Goal: Task Accomplishment & Management: Use online tool/utility

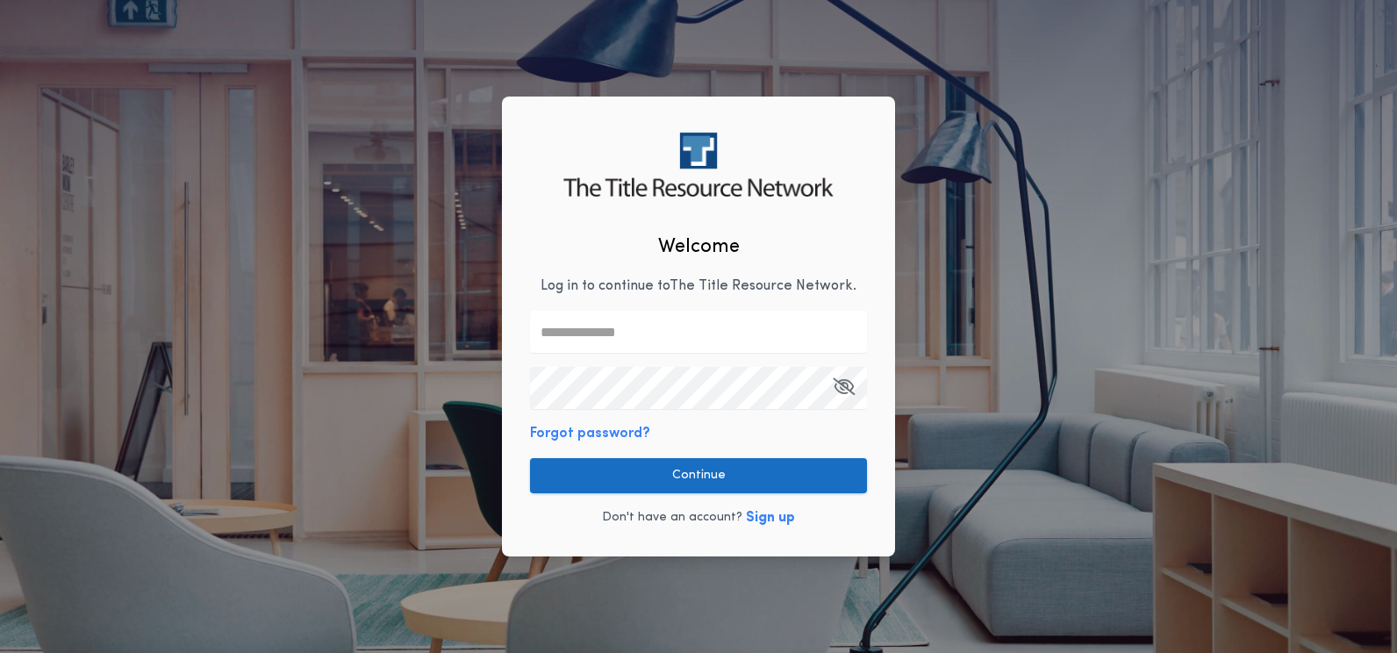
type input "**********"
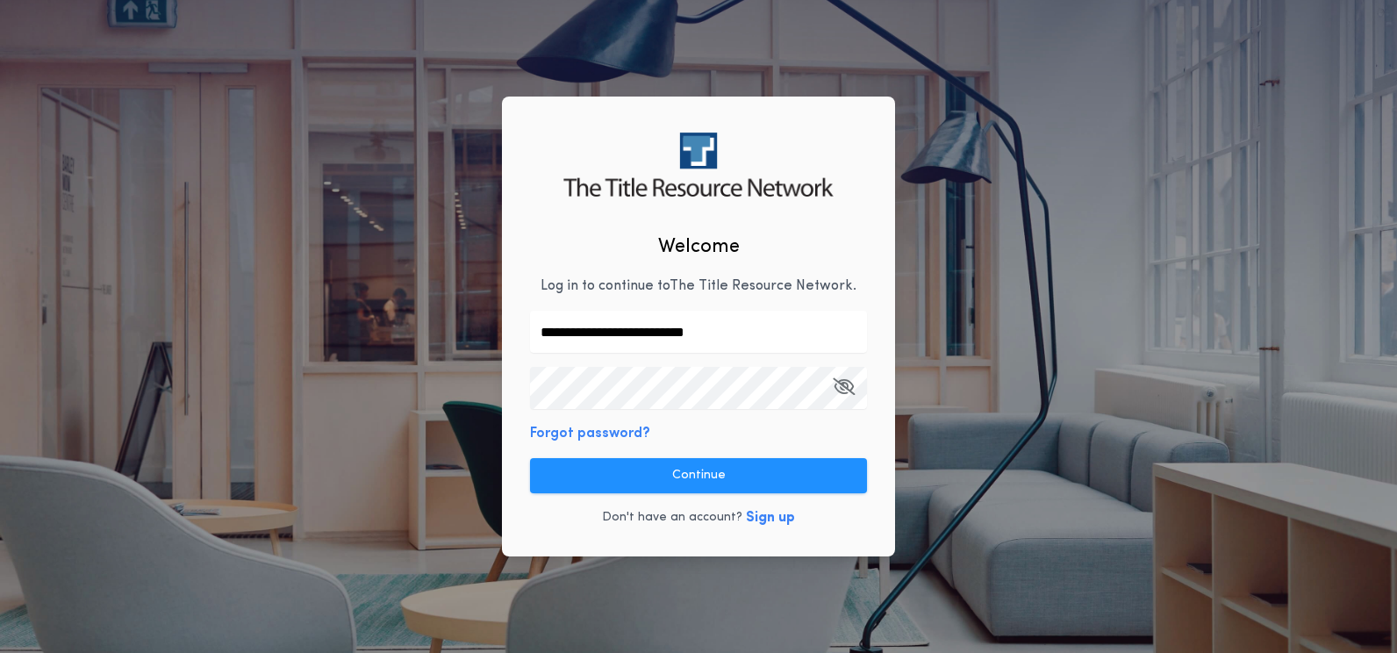
click at [749, 458] on button "Continue" at bounding box center [698, 475] width 337 height 35
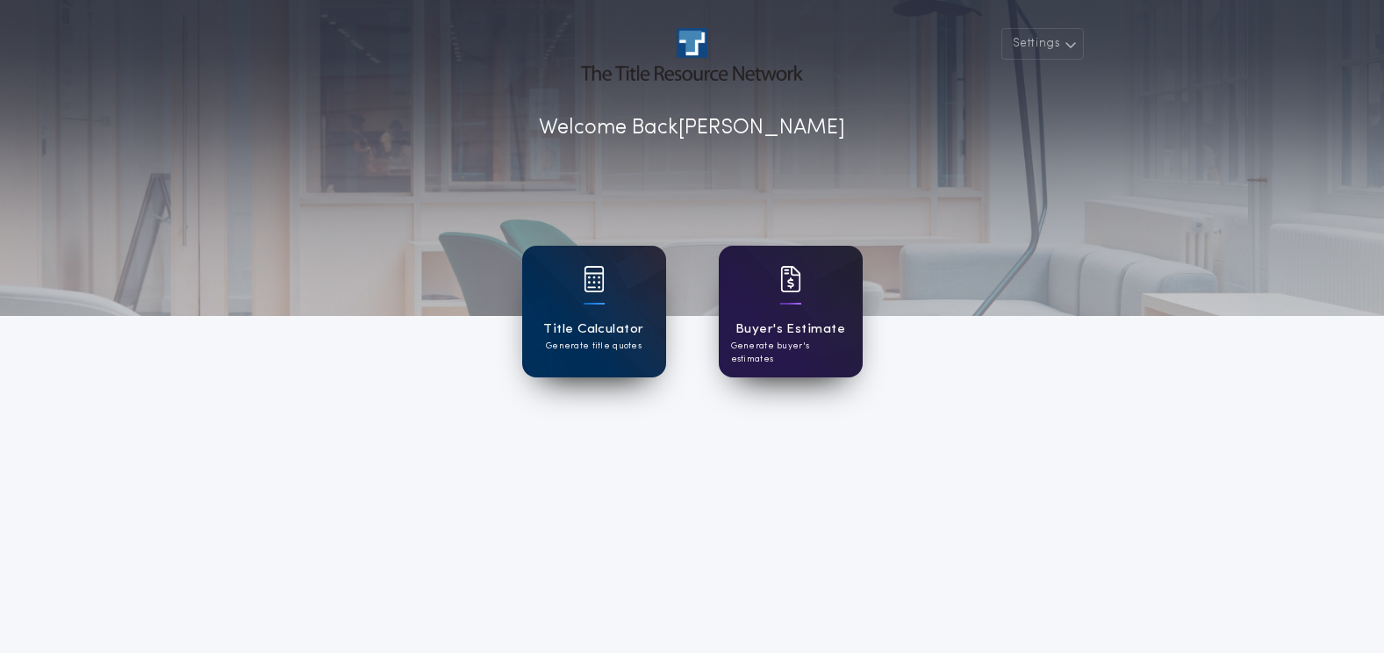
click at [792, 323] on h1 "Buyer's Estimate" at bounding box center [791, 330] width 110 height 20
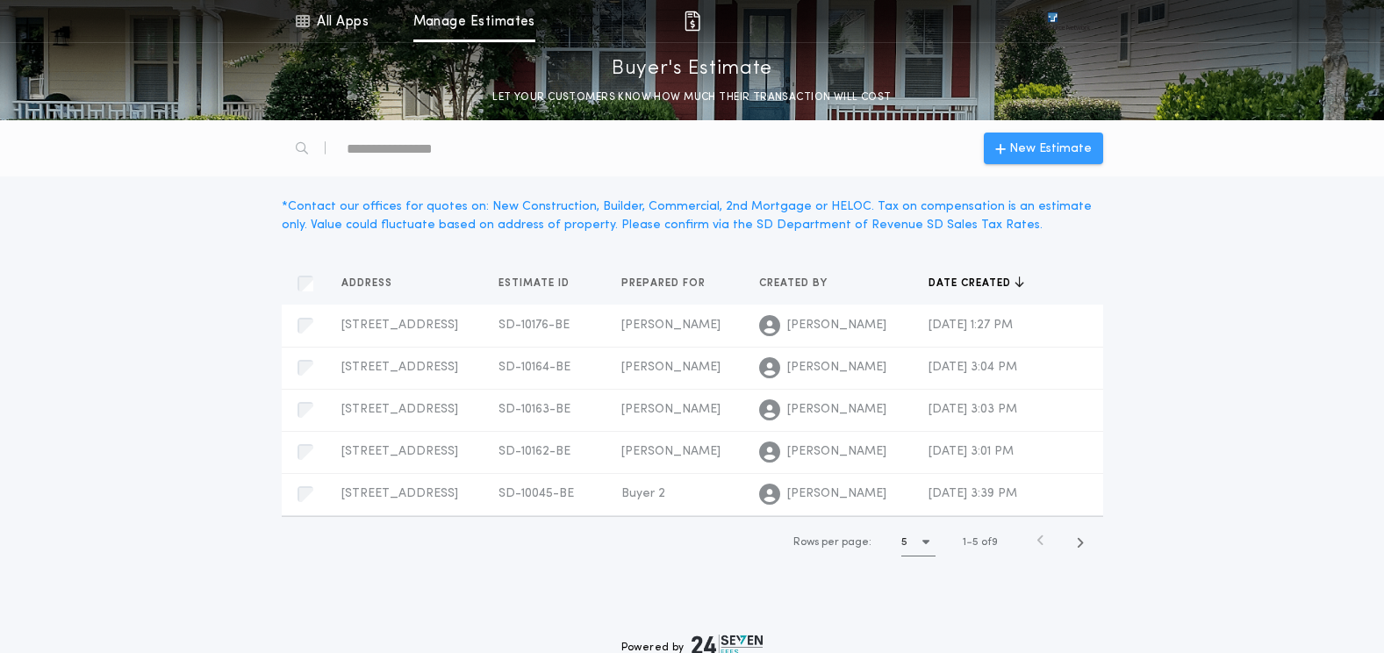
click at [1024, 142] on span "New Estimate" at bounding box center [1050, 149] width 83 height 18
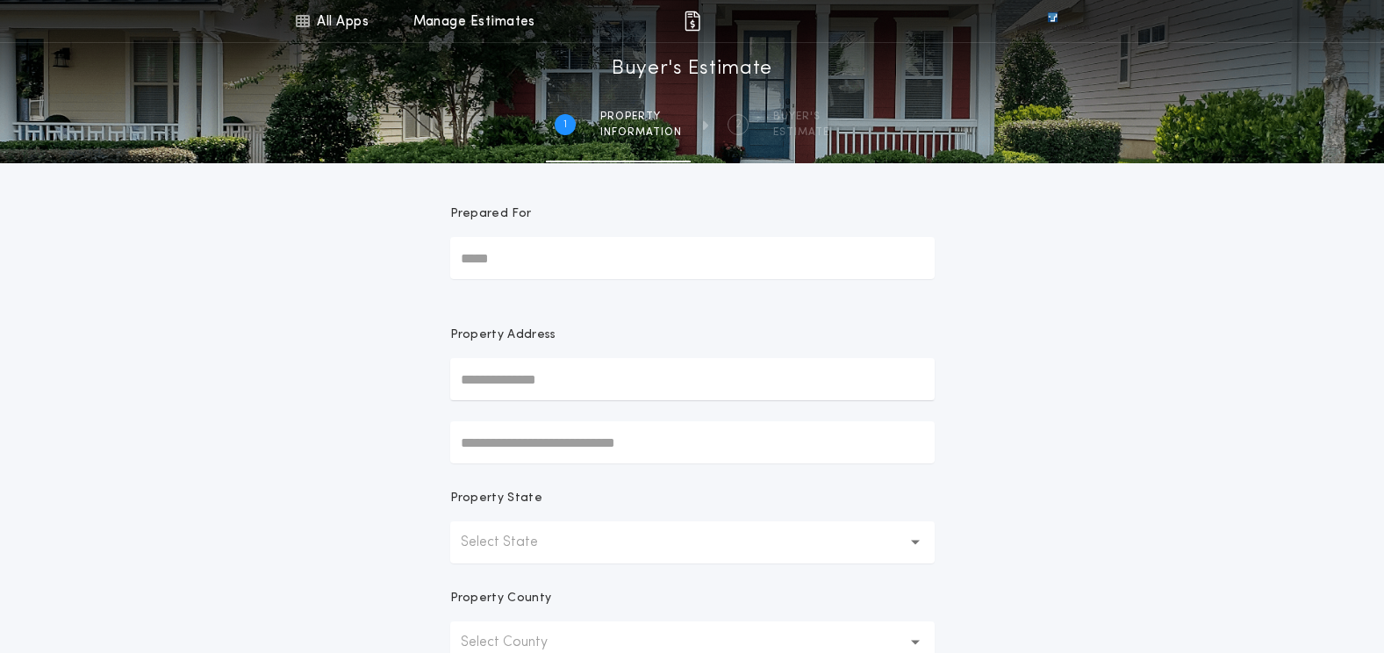
click at [498, 252] on input "Prepared For" at bounding box center [692, 258] width 485 height 42
type input "**********"
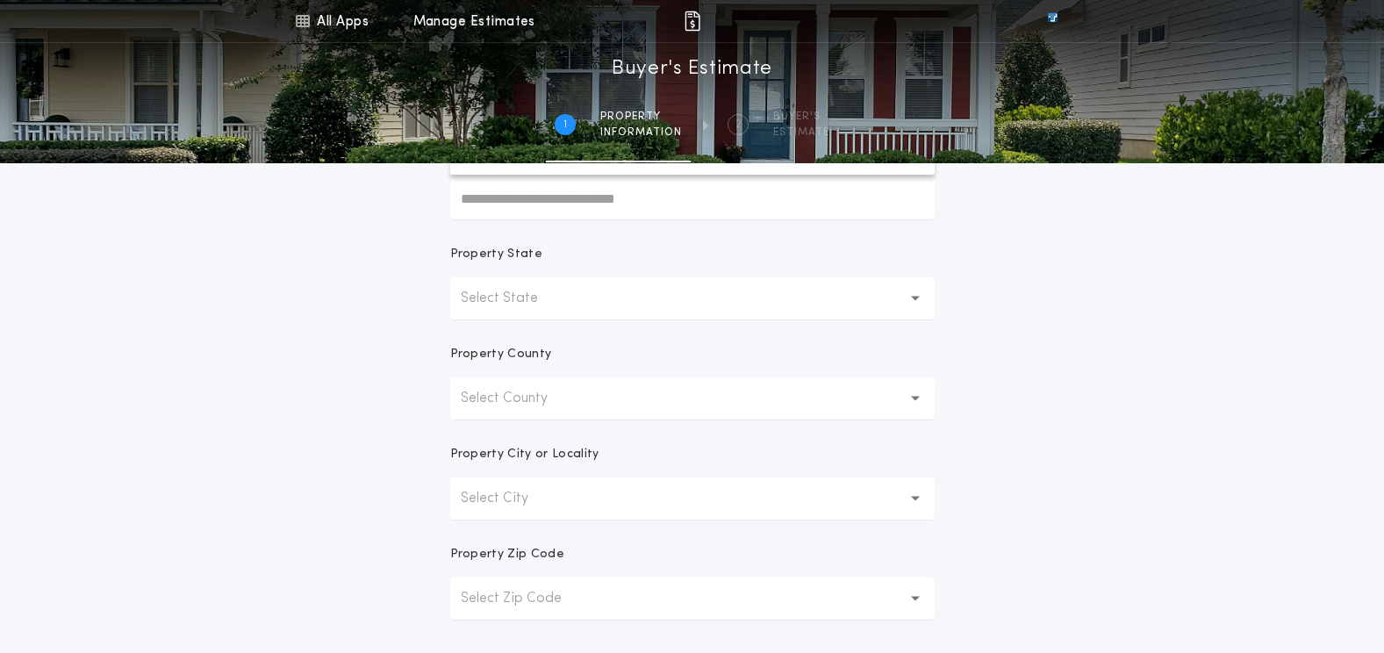
scroll to position [241, 0]
click at [708, 301] on button "Select State" at bounding box center [692, 302] width 485 height 42
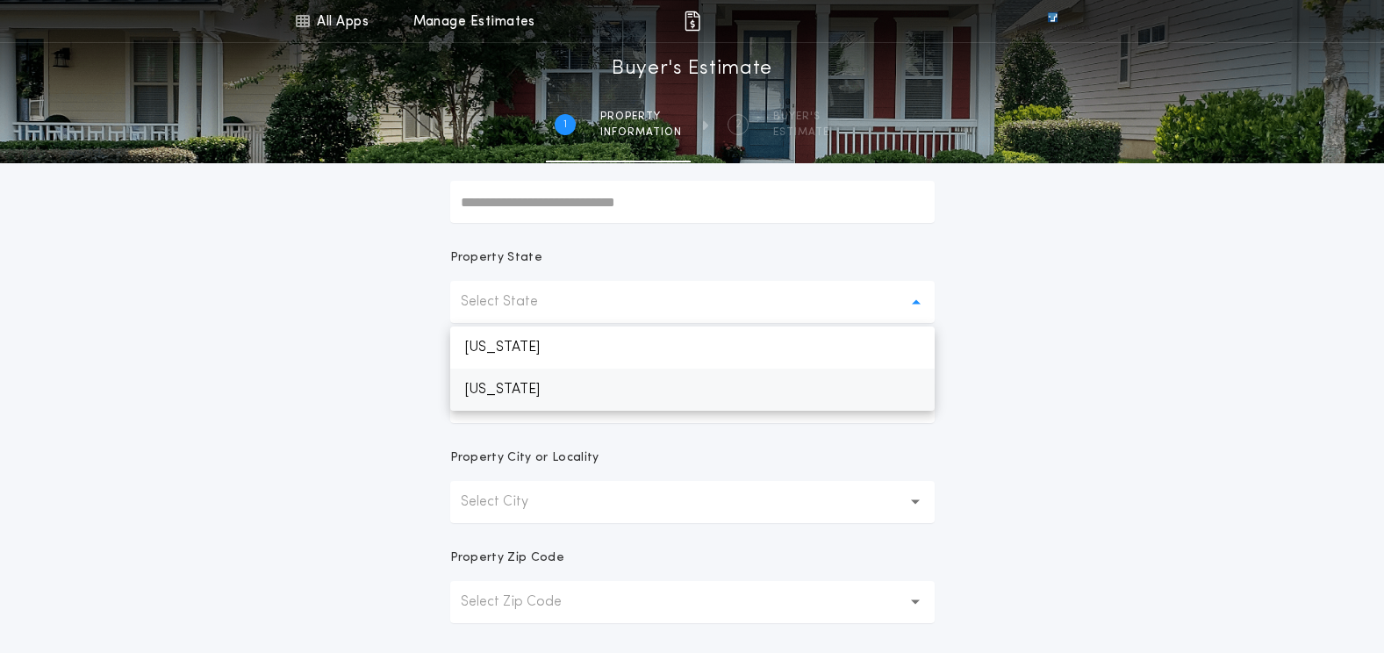
drag, startPoint x: 528, startPoint y: 384, endPoint x: 519, endPoint y: 385, distance: 9.8
click at [528, 384] on p "[US_STATE]" at bounding box center [692, 390] width 485 height 42
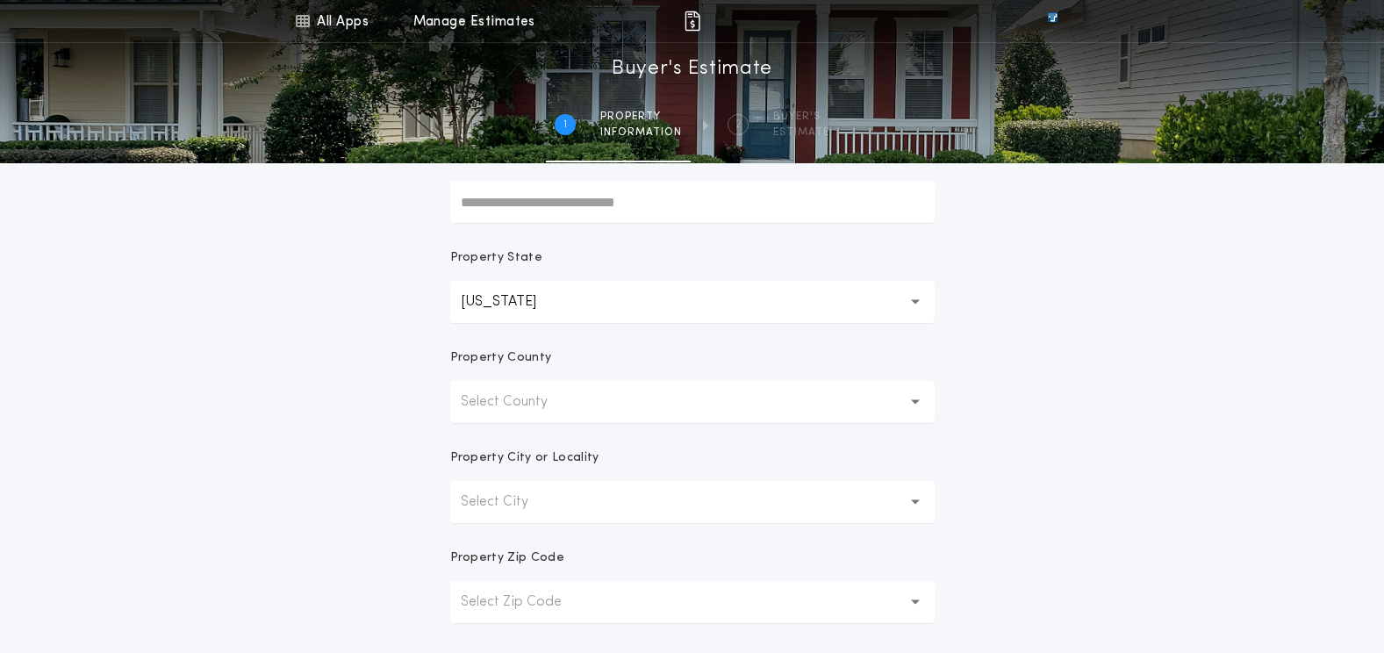
click at [525, 400] on p "Select County" at bounding box center [518, 402] width 115 height 21
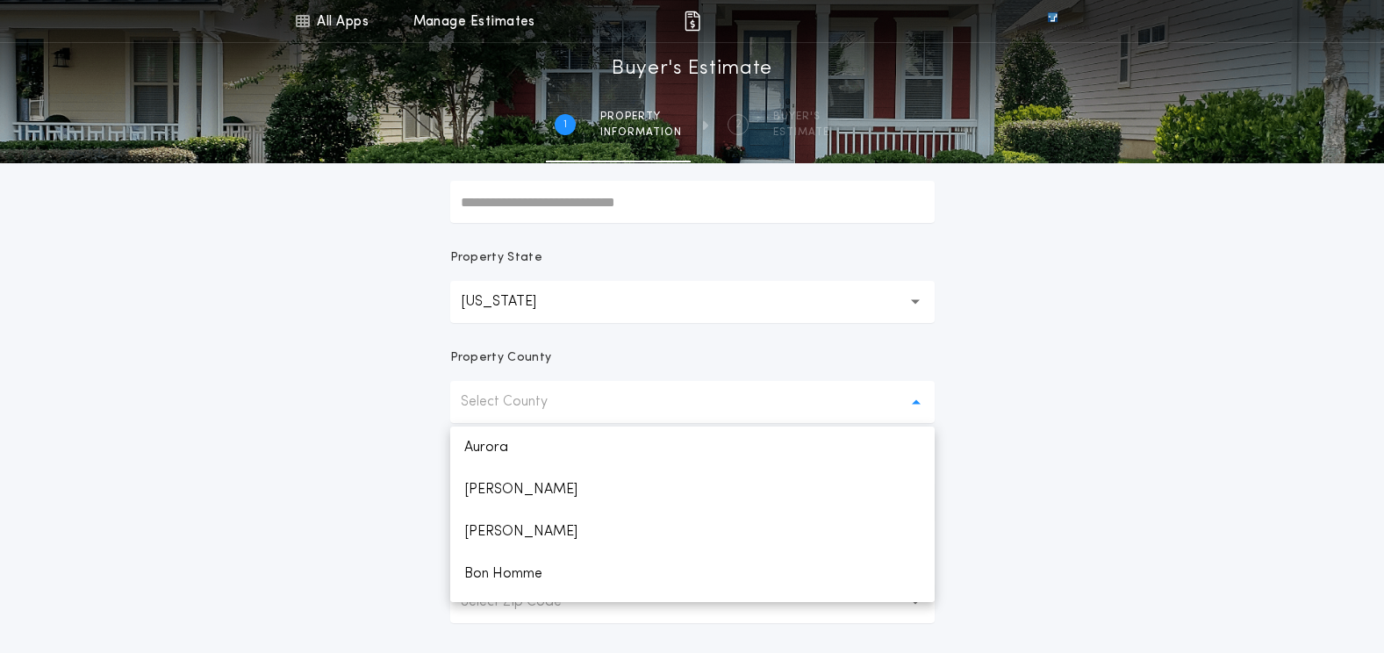
scroll to position [2479, 0]
click at [489, 583] on p "Union" at bounding box center [692, 581] width 485 height 42
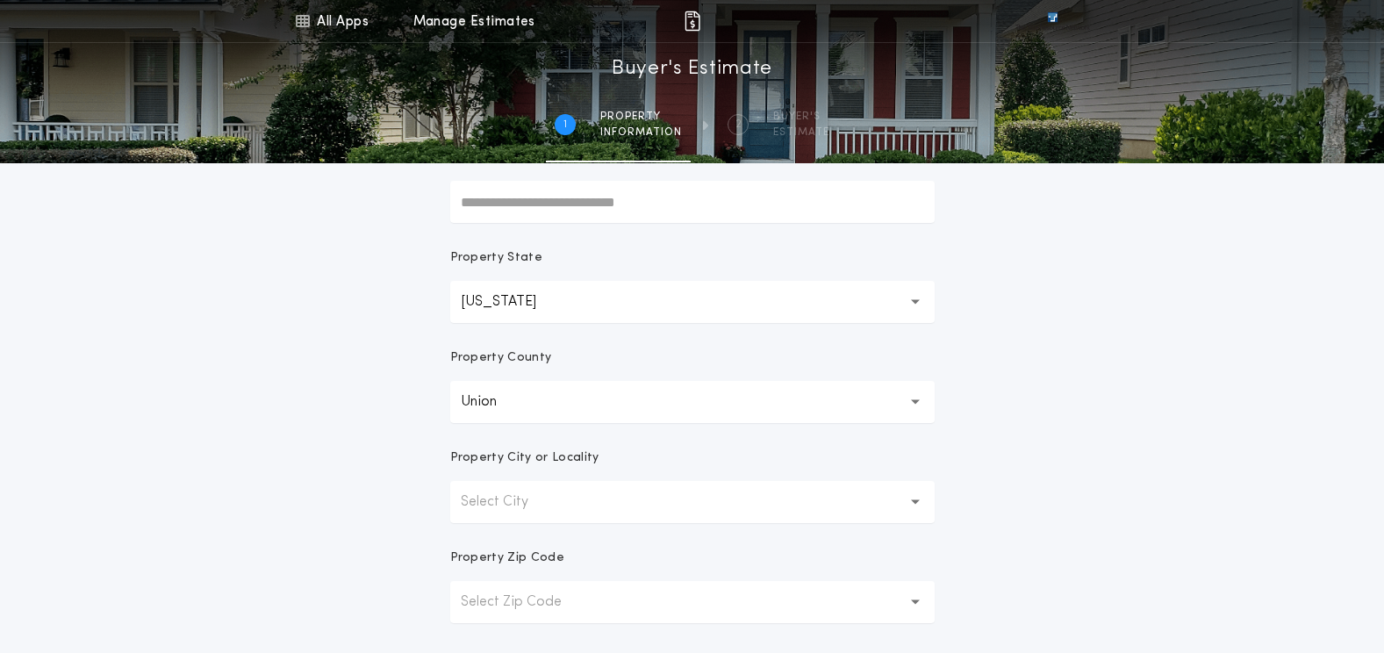
click at [507, 512] on p "Select City" at bounding box center [509, 502] width 96 height 21
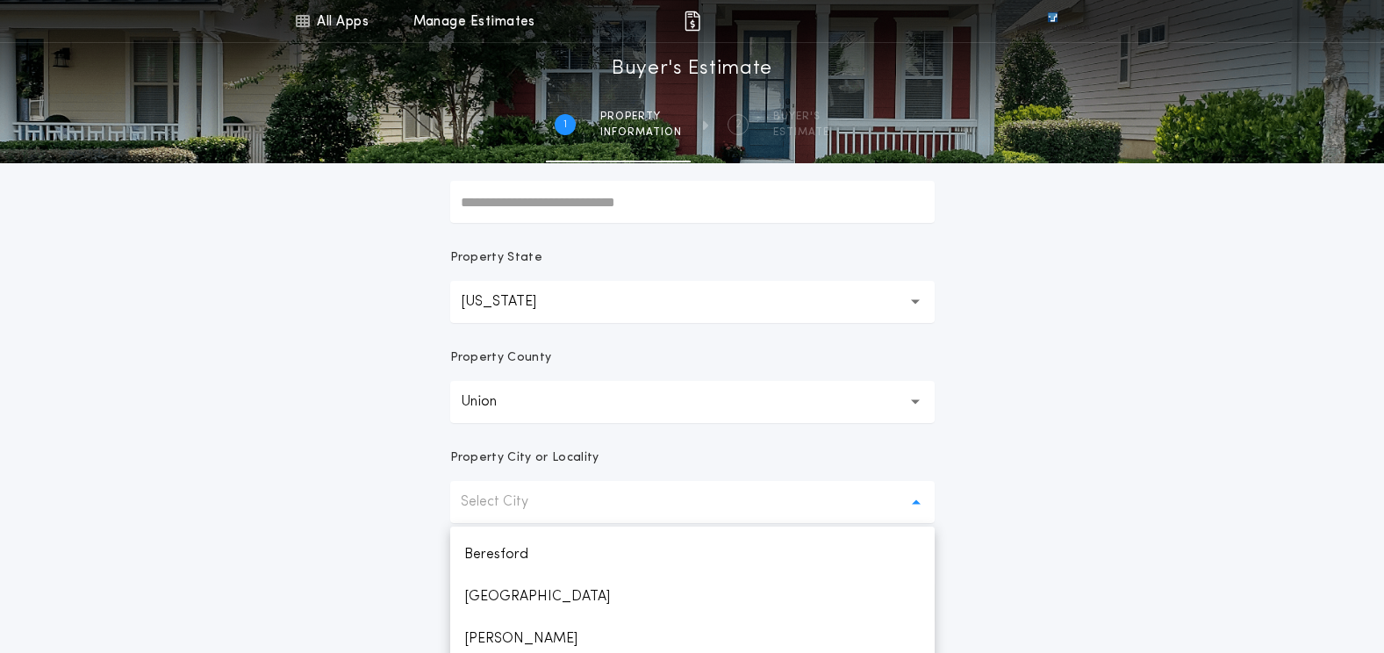
scroll to position [290, 0]
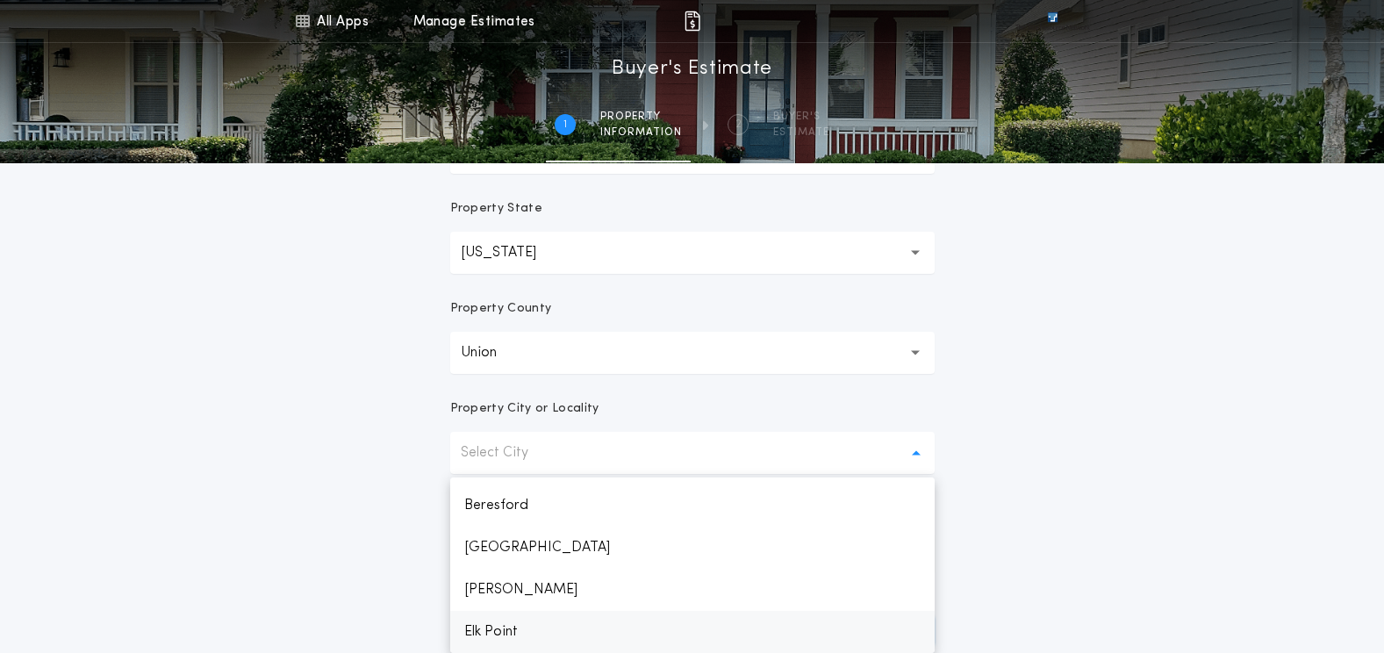
click at [497, 635] on p "Elk Point" at bounding box center [692, 632] width 485 height 42
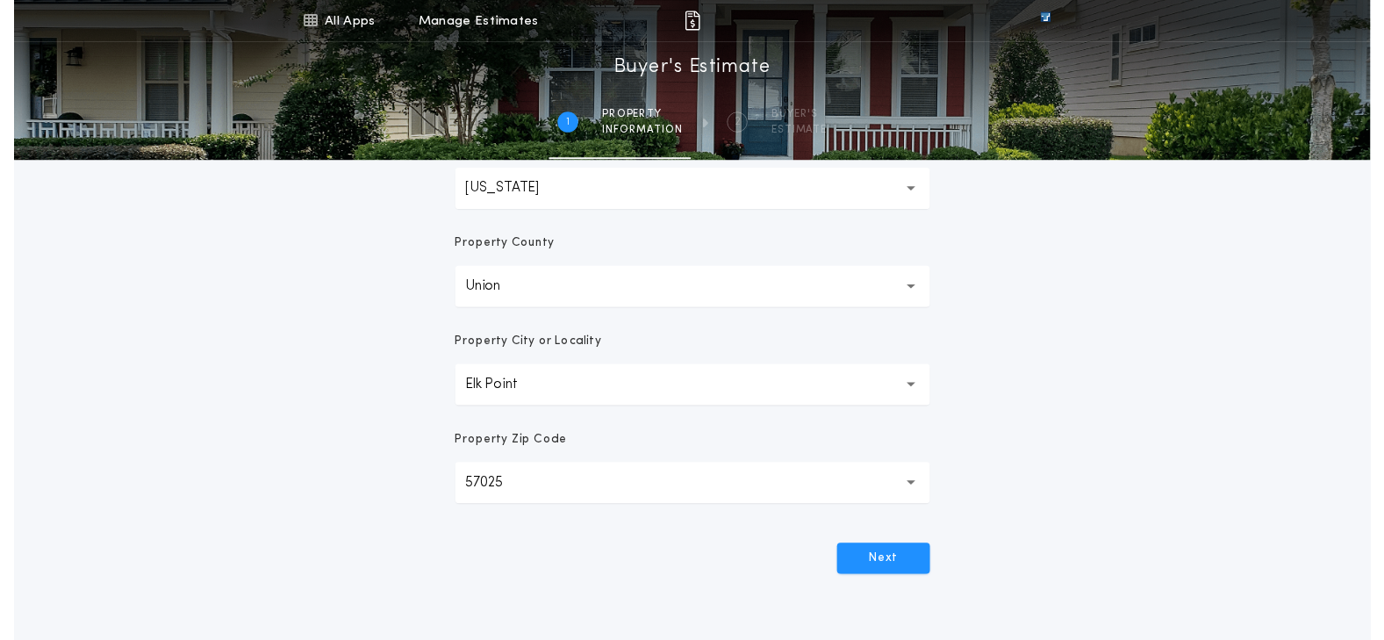
scroll to position [465, 0]
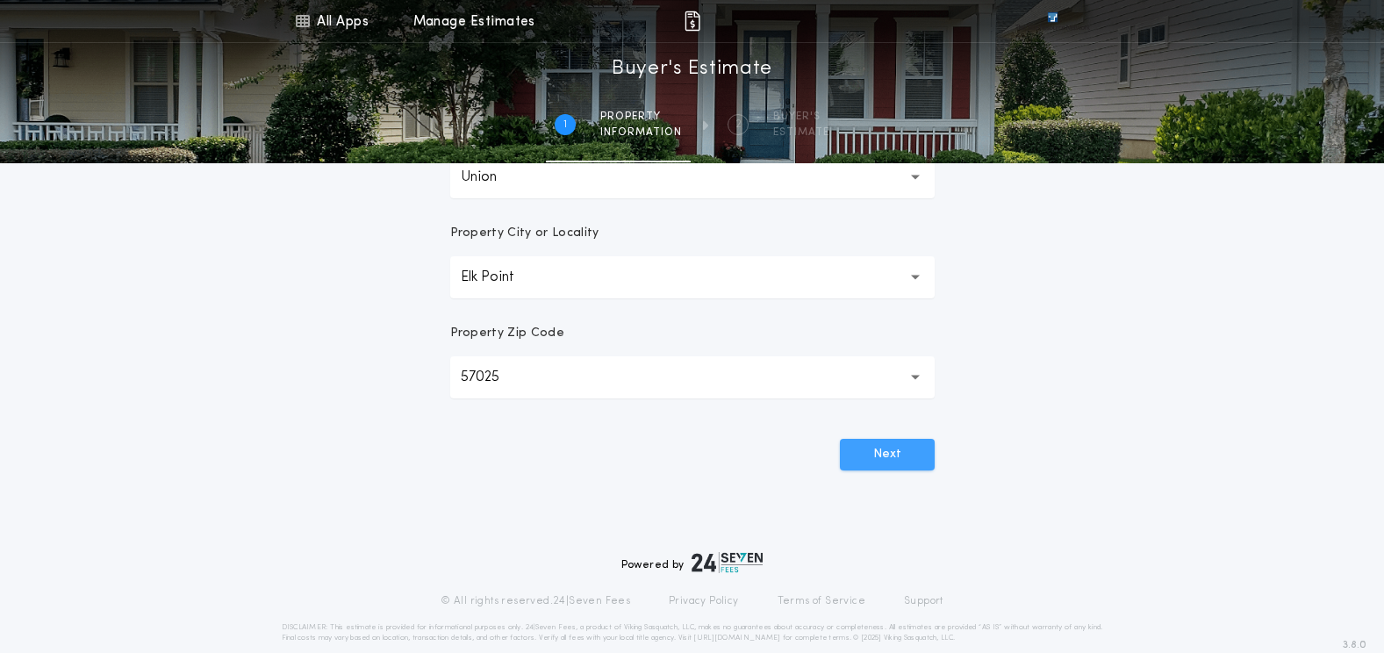
click at [909, 456] on button "Next" at bounding box center [887, 455] width 95 height 32
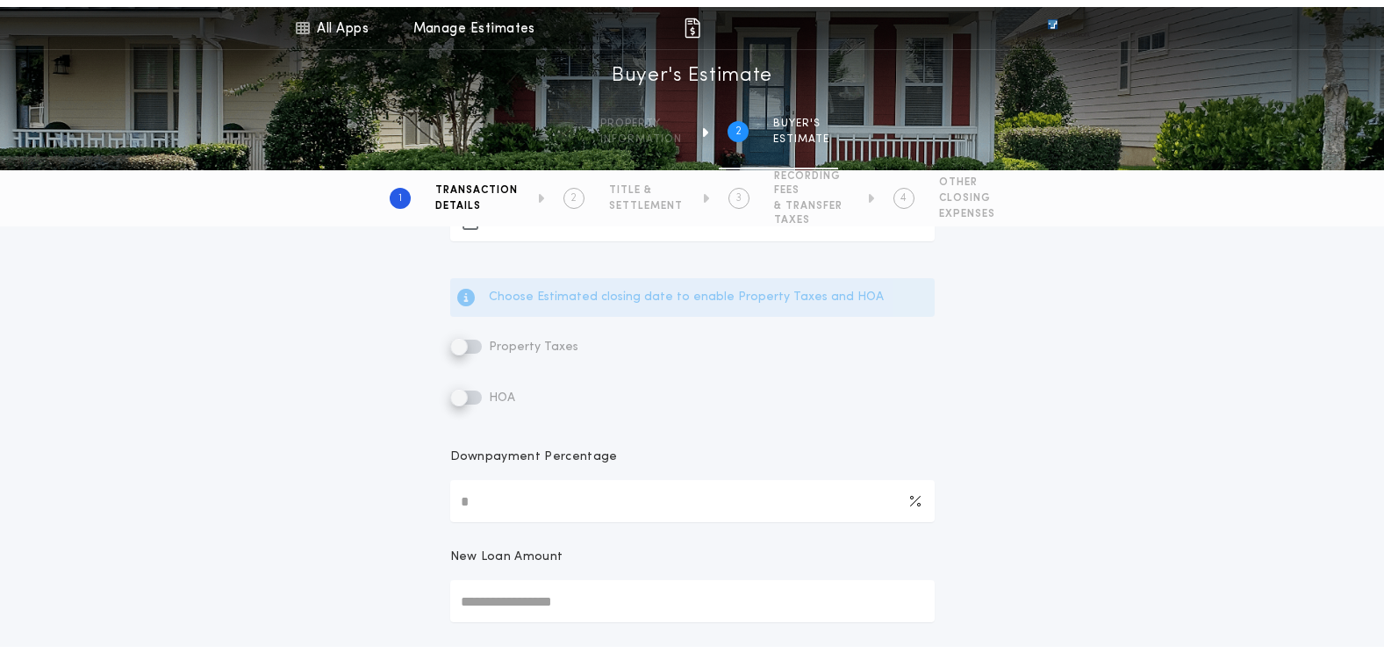
scroll to position [0, 0]
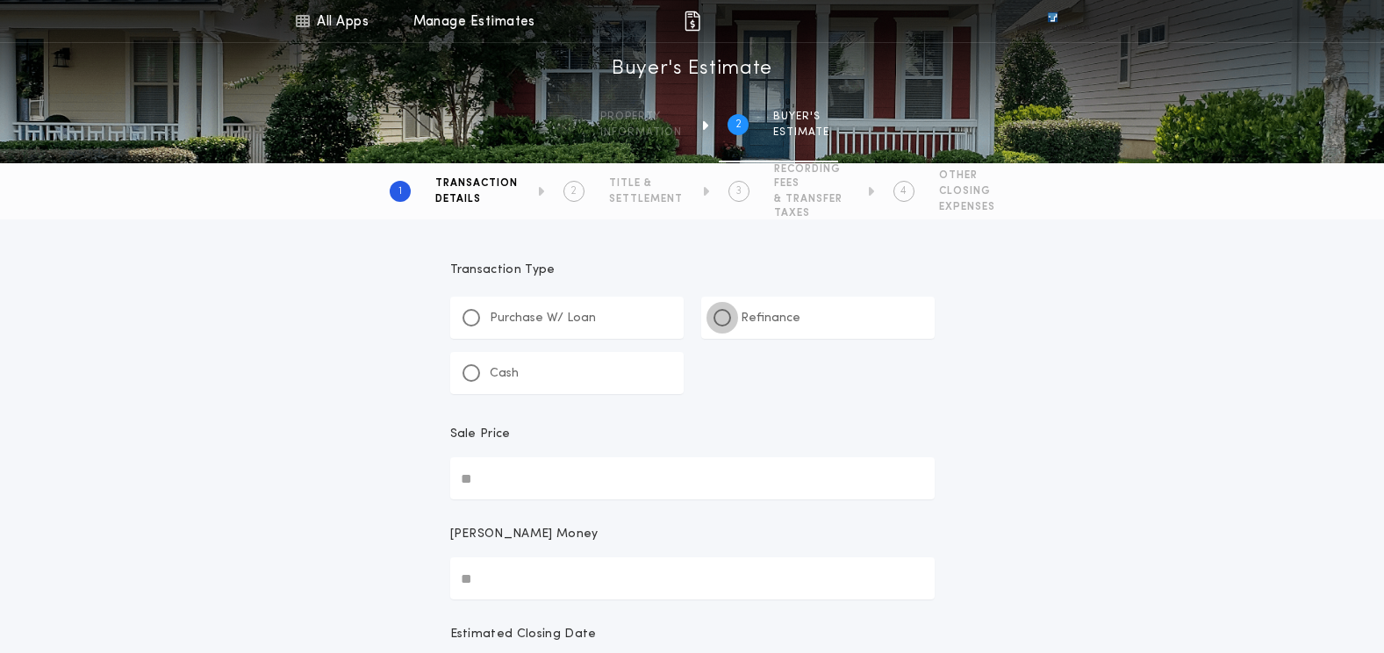
click at [726, 319] on div at bounding box center [722, 317] width 9 height 9
type input "*"
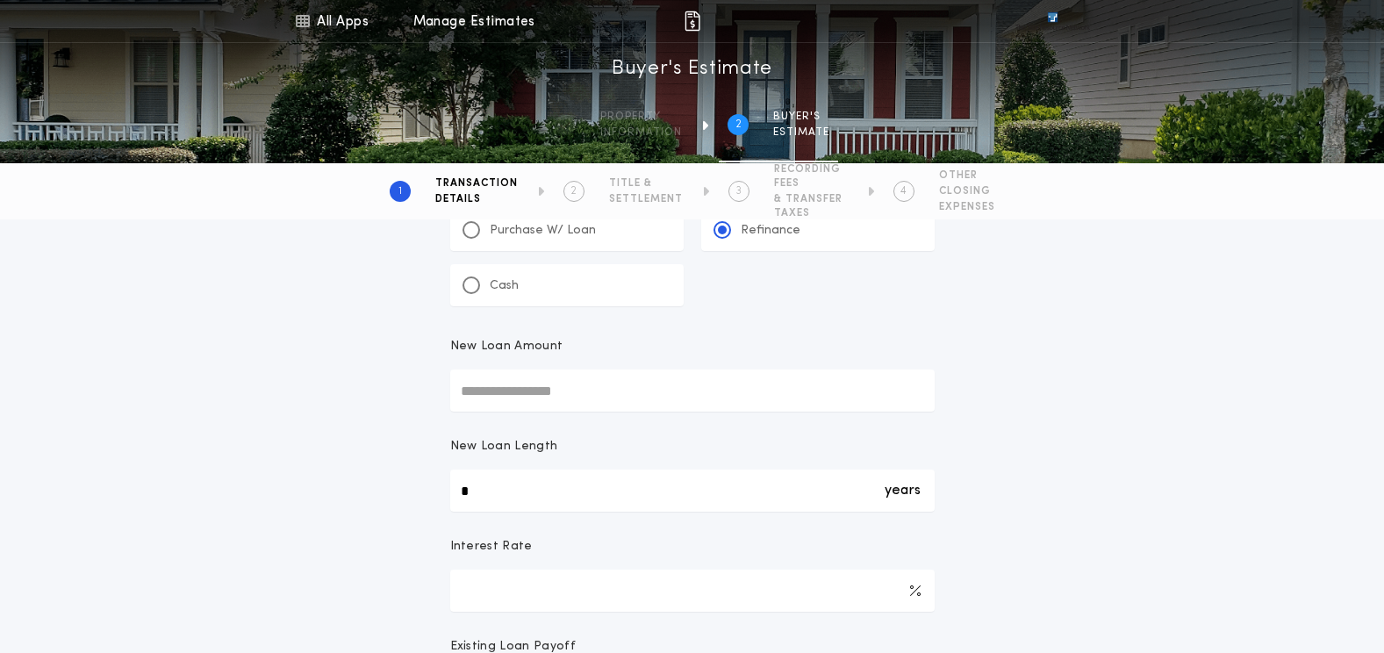
click at [553, 401] on input "New Loan Amount" at bounding box center [692, 391] width 485 height 42
type input "********"
type input "***"
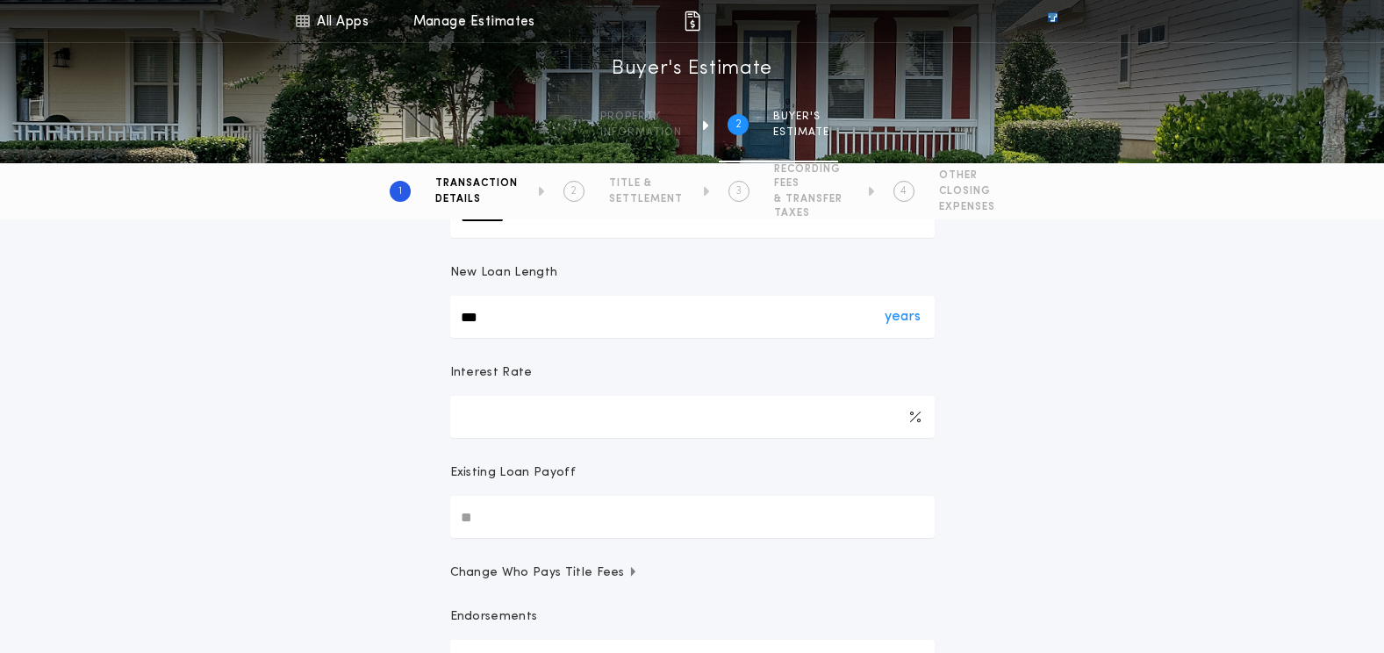
scroll to position [263, 0]
type input "*****"
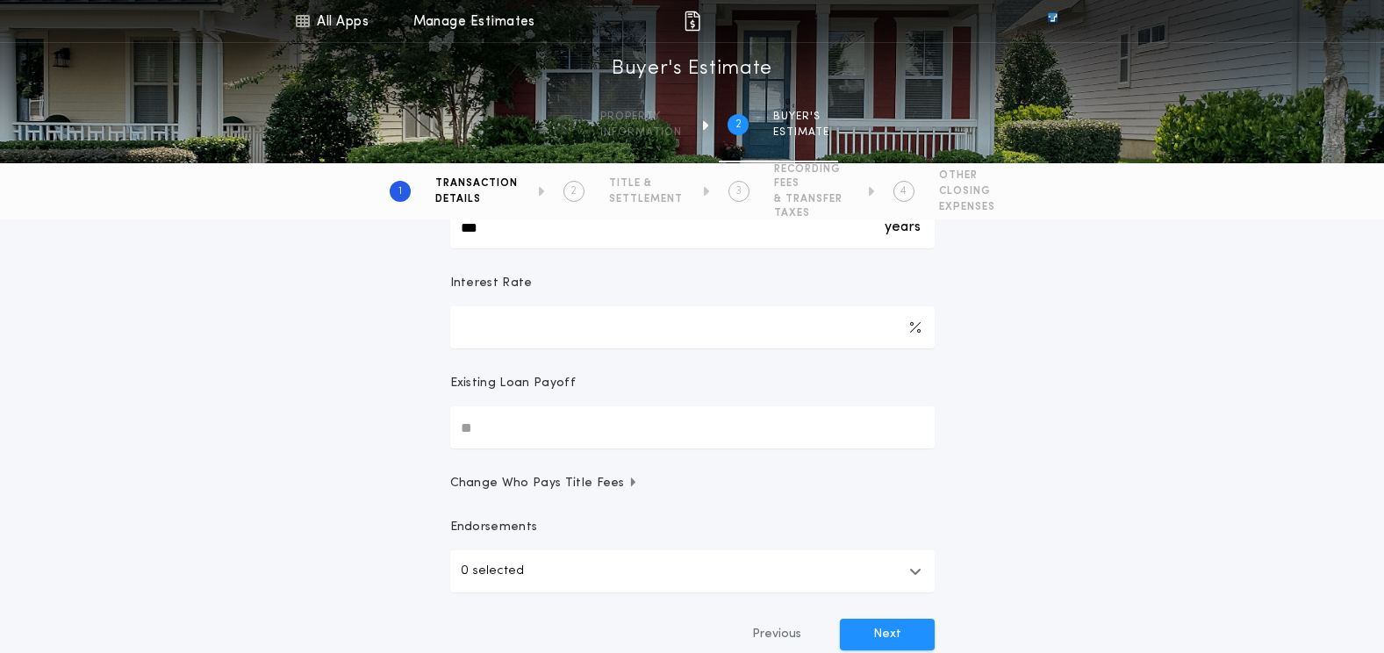
click at [485, 423] on input "Existing Loan Payoff" at bounding box center [692, 427] width 485 height 42
type input "**********"
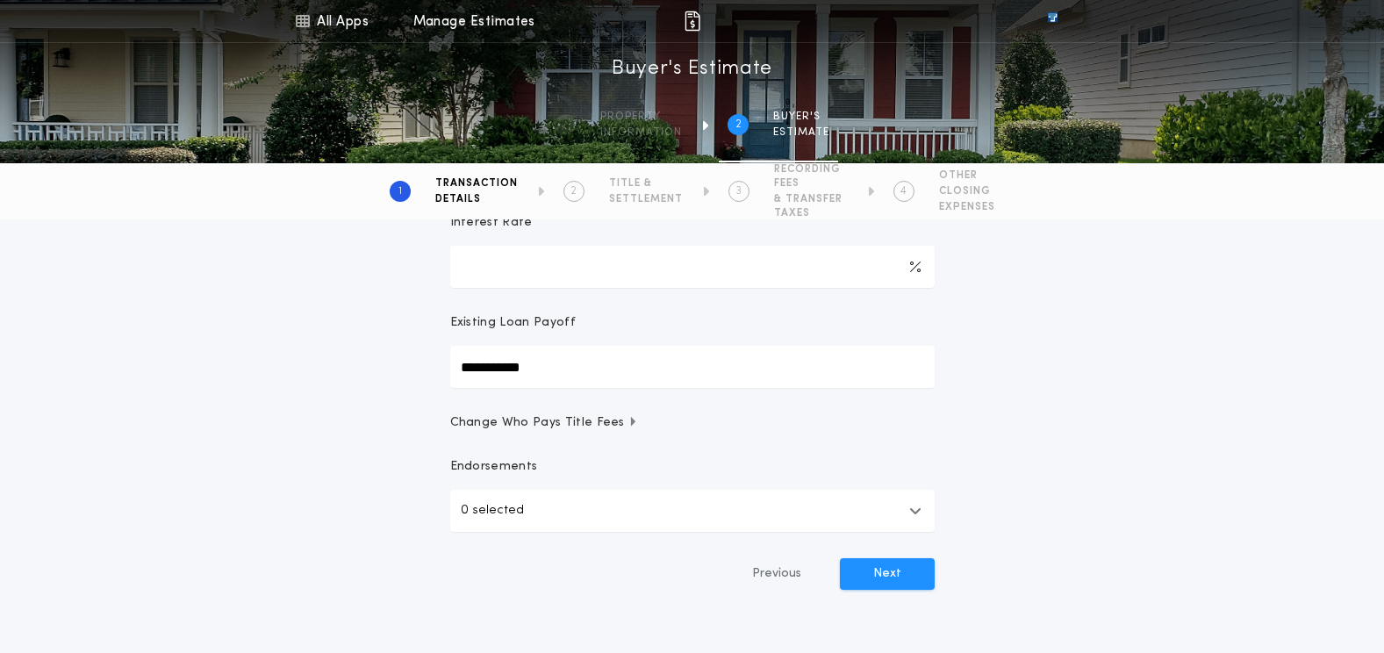
scroll to position [527, 0]
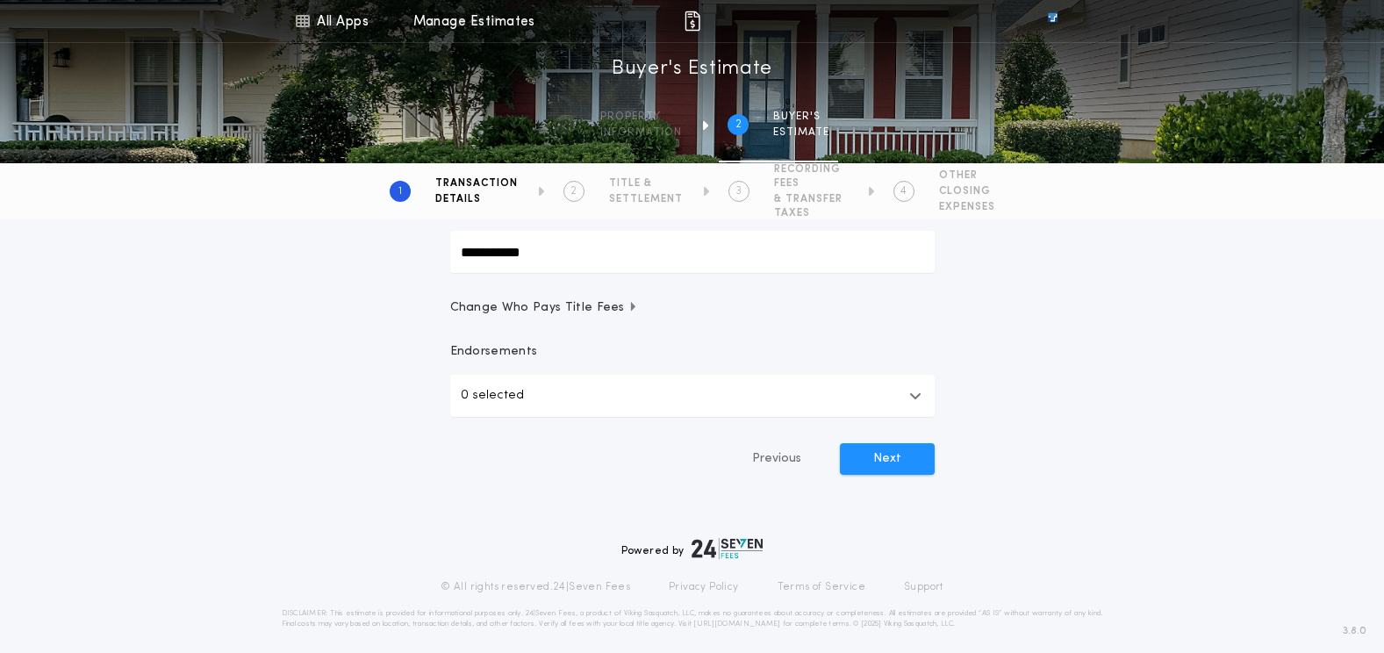
click at [918, 399] on icon "button" at bounding box center [915, 396] width 12 height 14
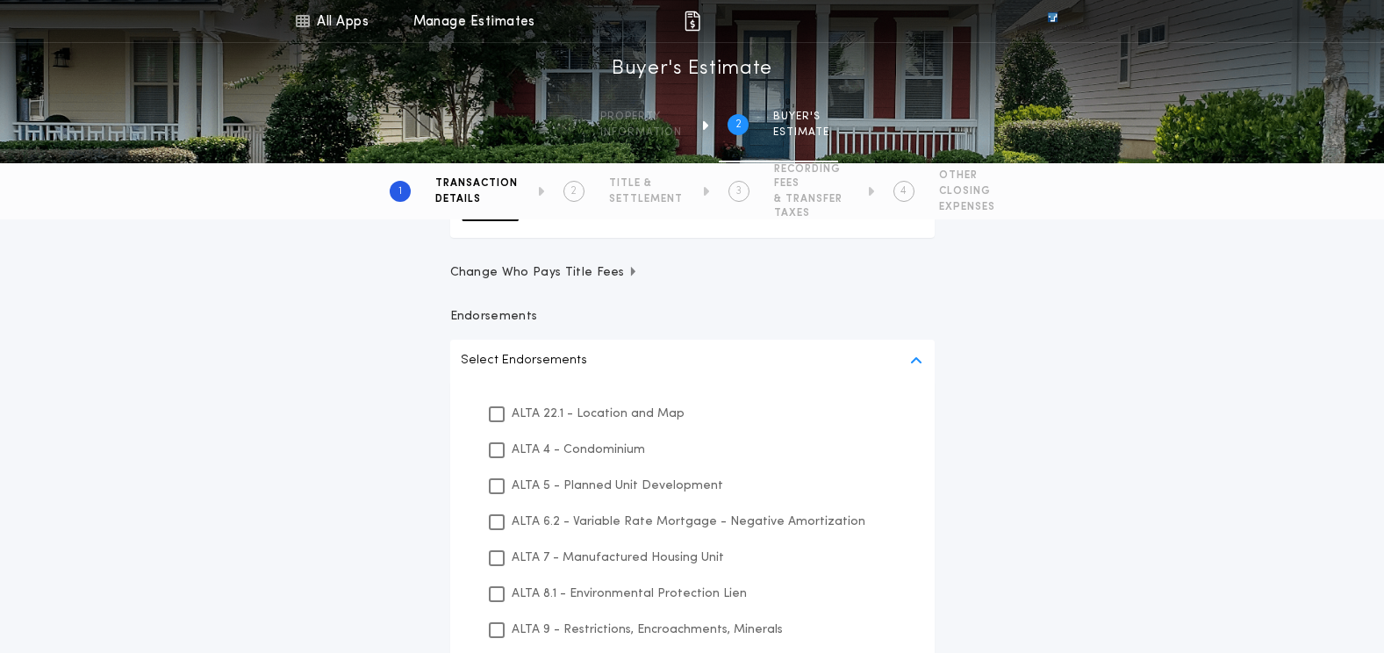
scroll to position [614, 0]
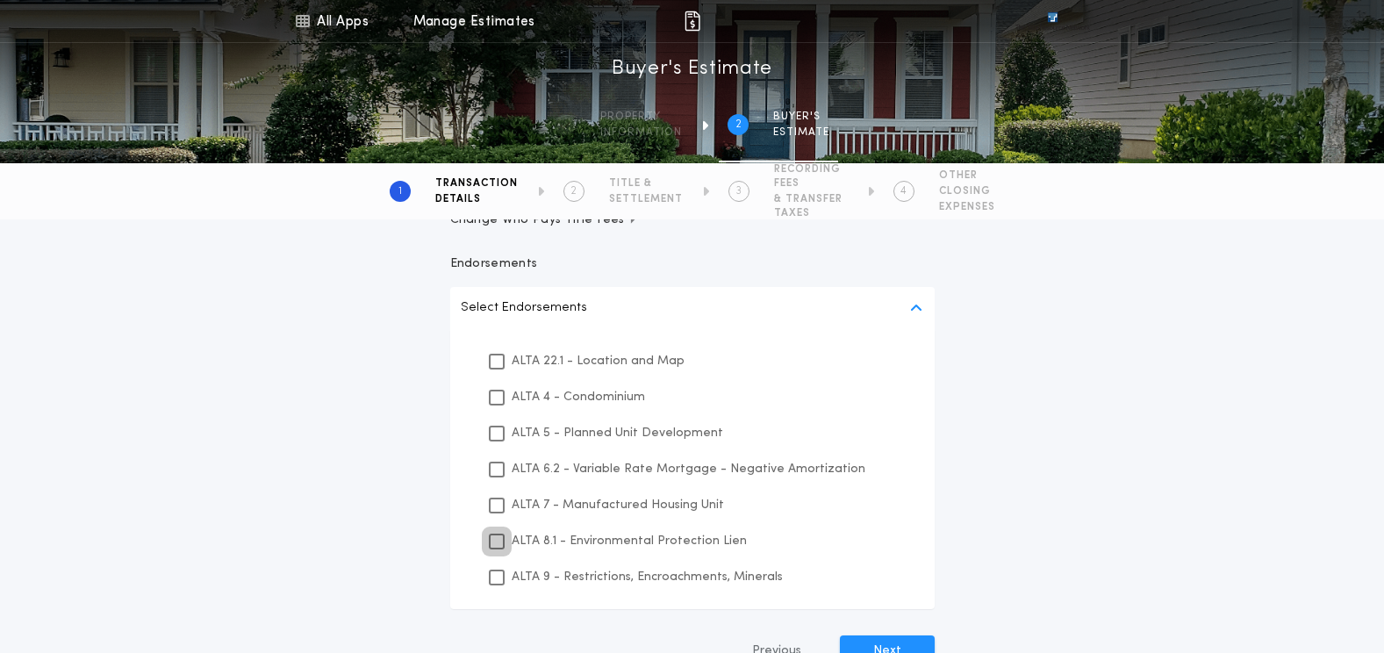
click at [502, 542] on div at bounding box center [497, 541] width 12 height 12
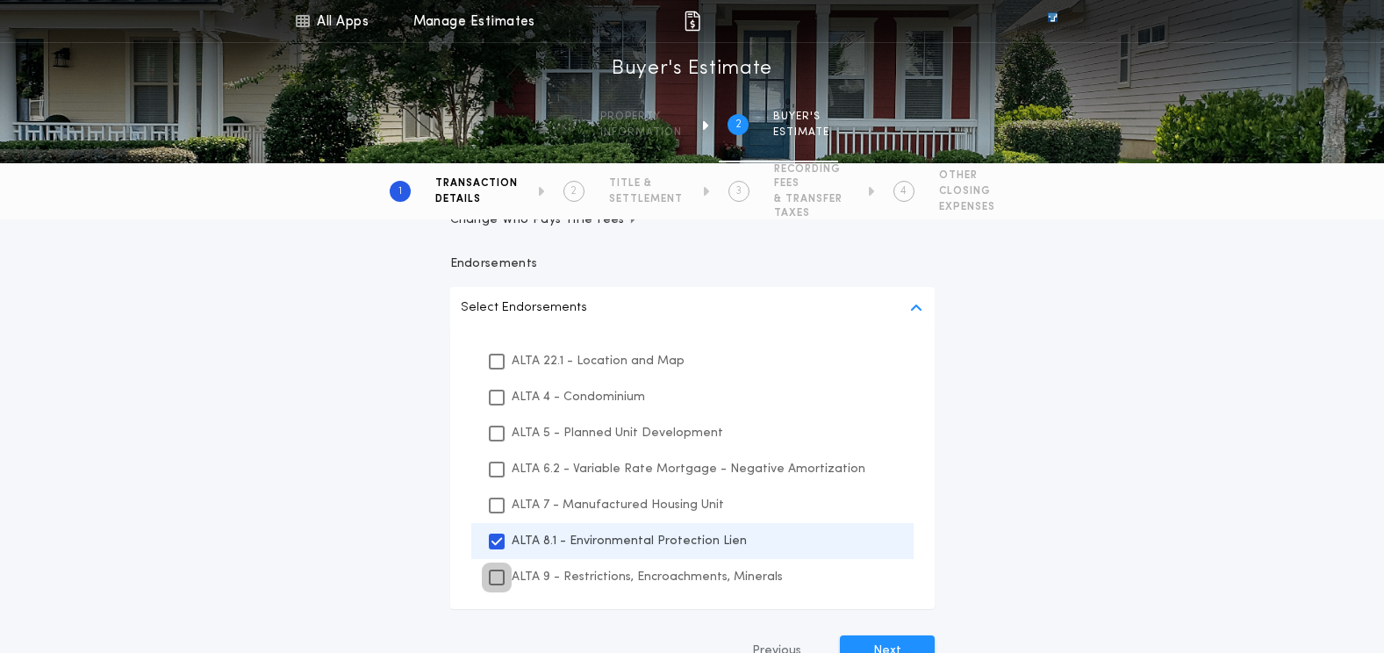
click at [494, 578] on icon at bounding box center [497, 577] width 11 height 12
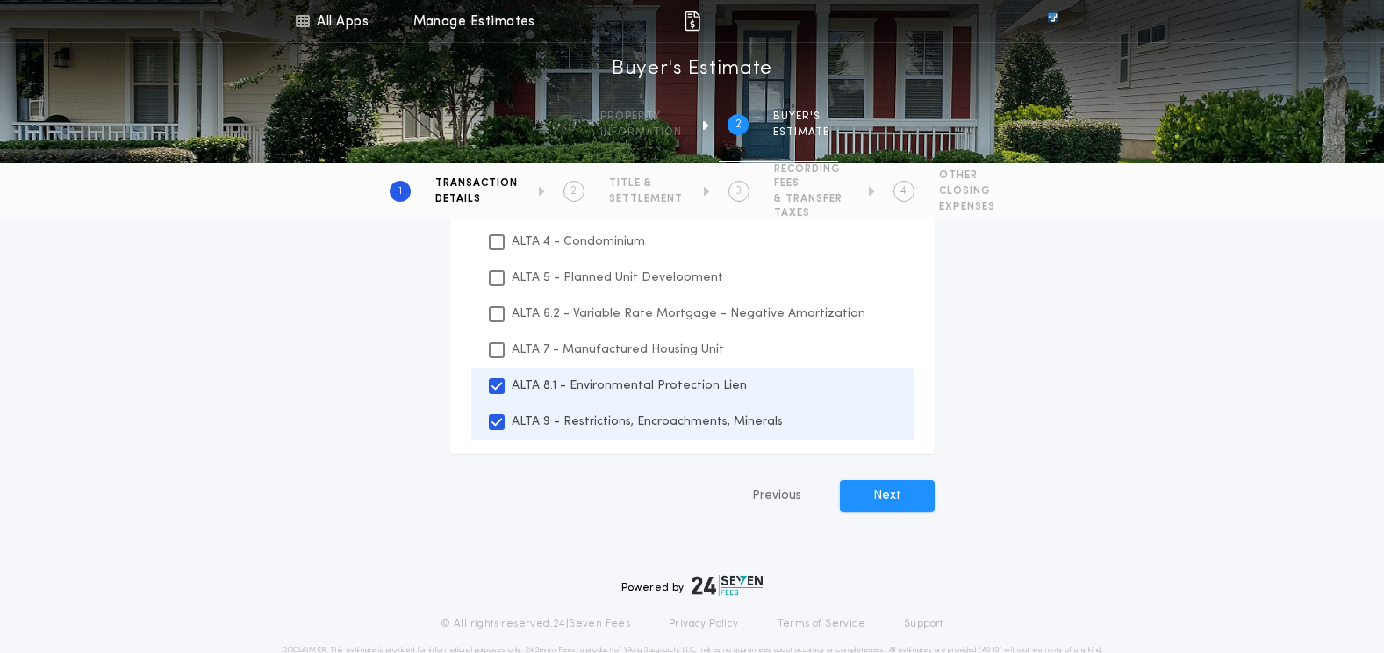
scroll to position [790, 0]
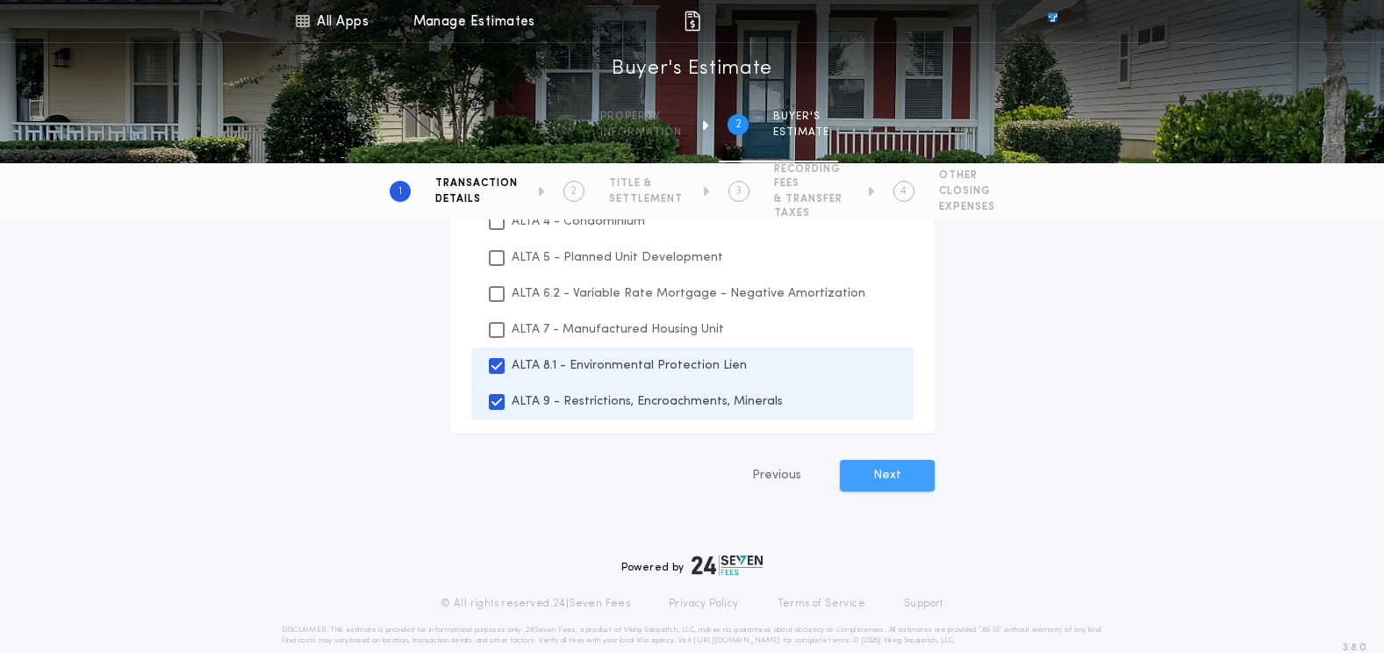
click at [892, 484] on button "Next" at bounding box center [887, 476] width 95 height 32
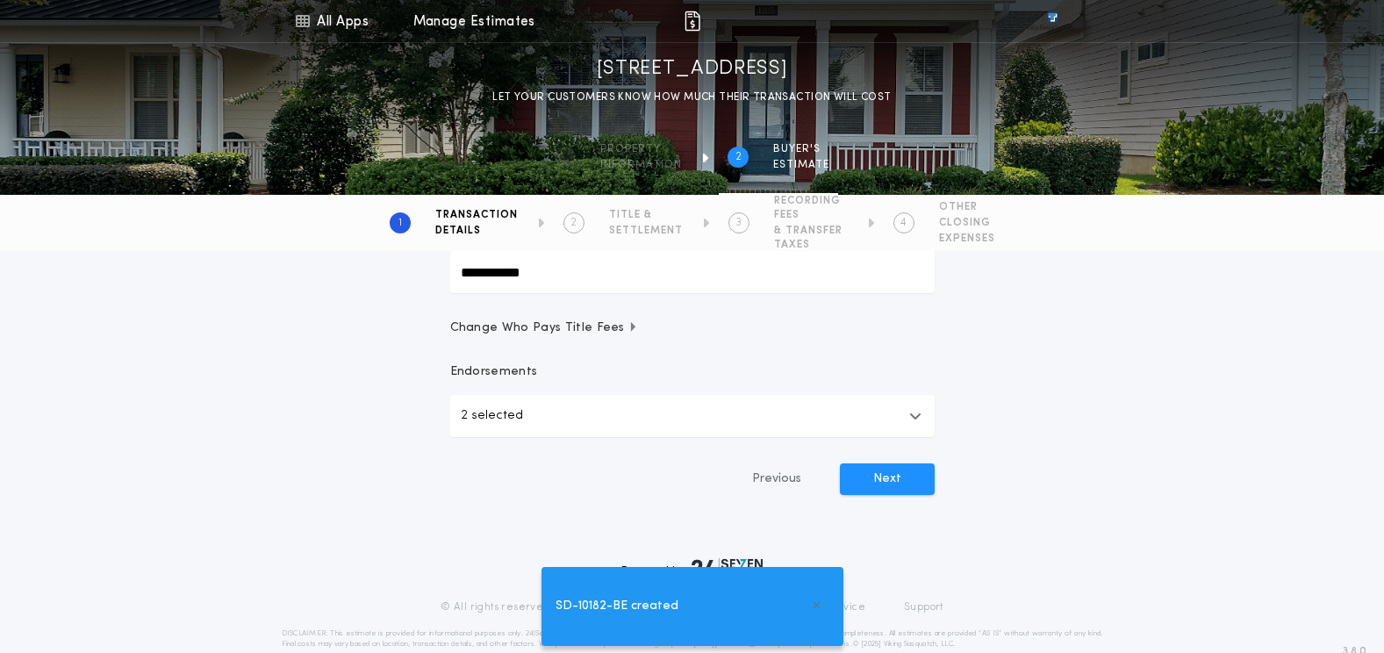
scroll to position [570, 0]
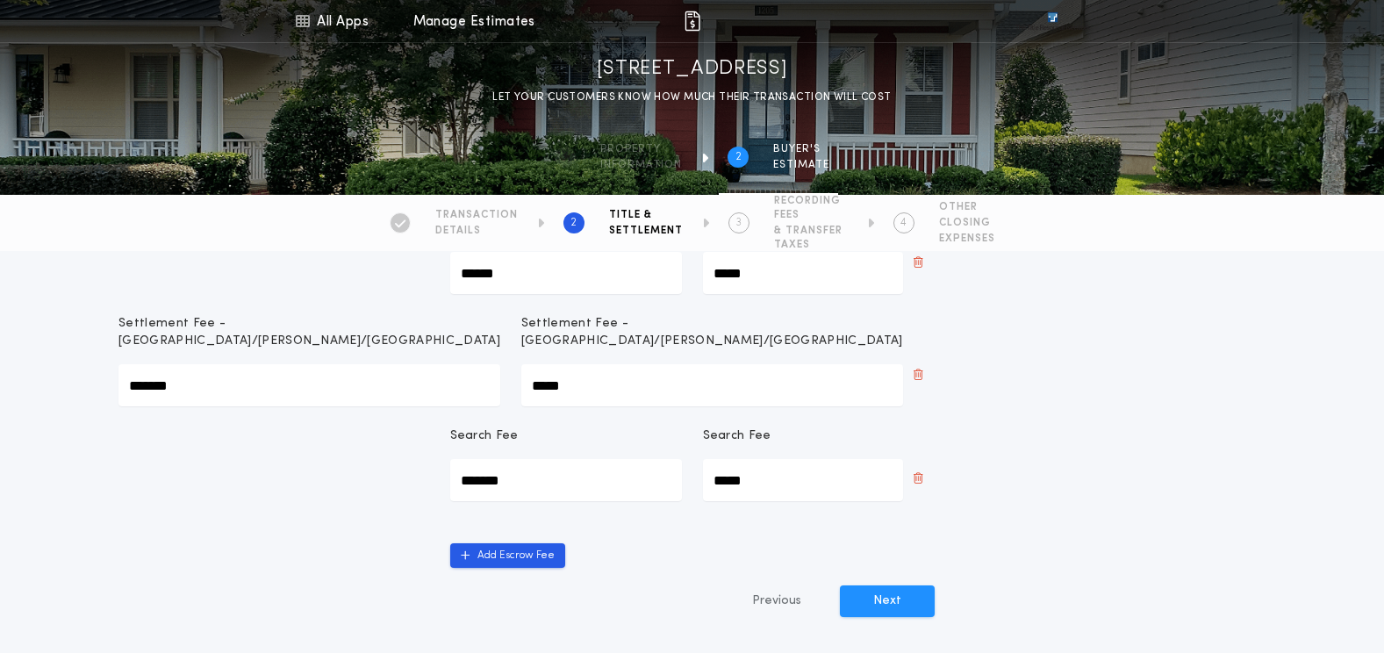
scroll to position [263, 0]
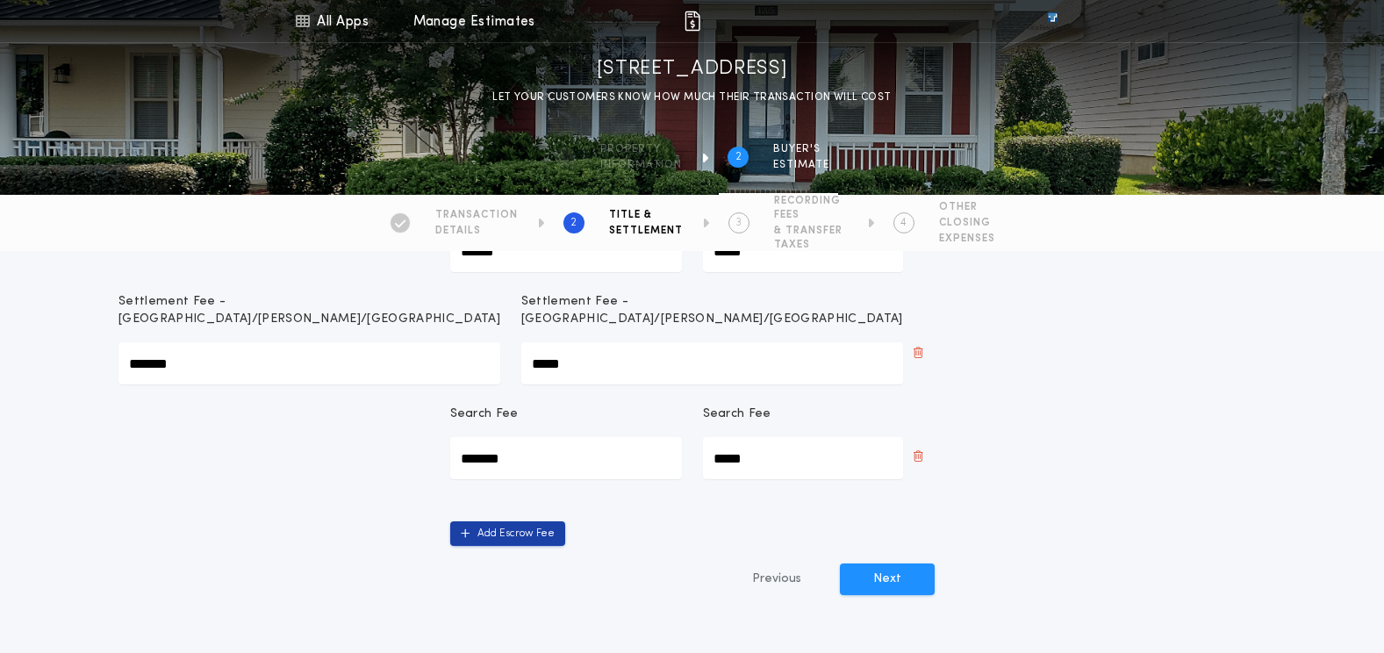
click at [469, 530] on icon "button" at bounding box center [466, 533] width 10 height 11
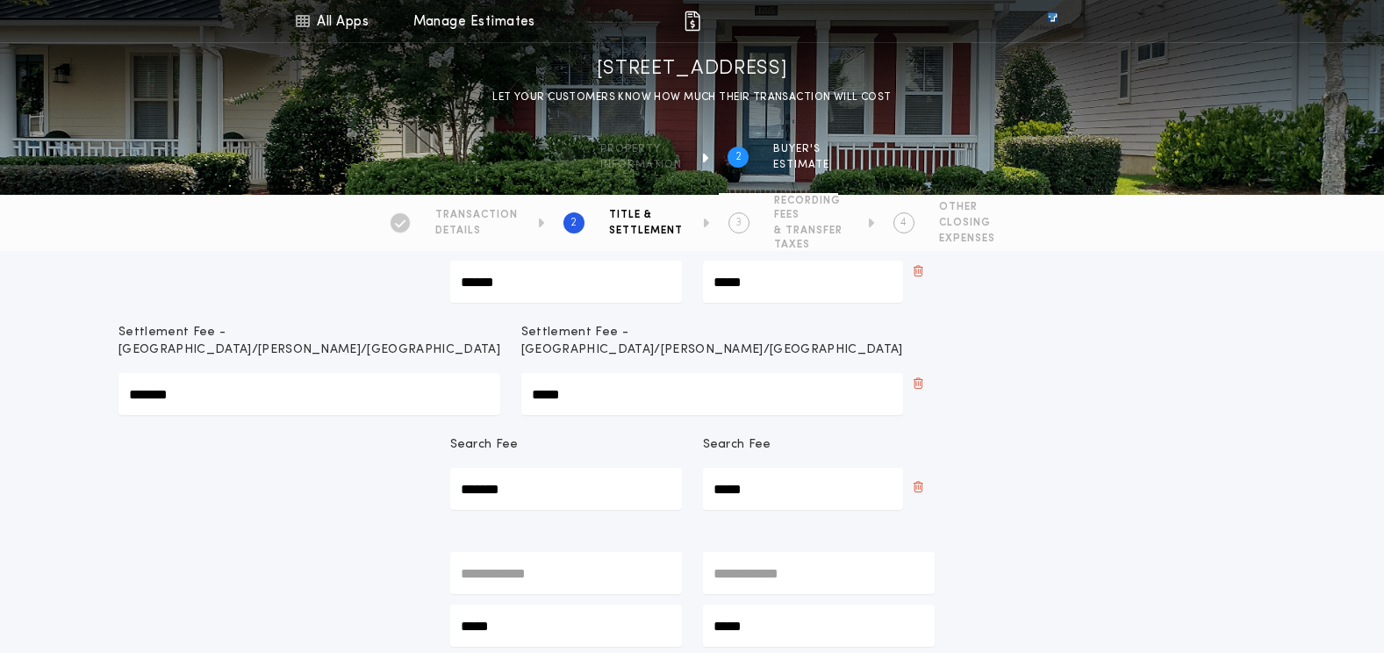
scroll to position [351, 0]
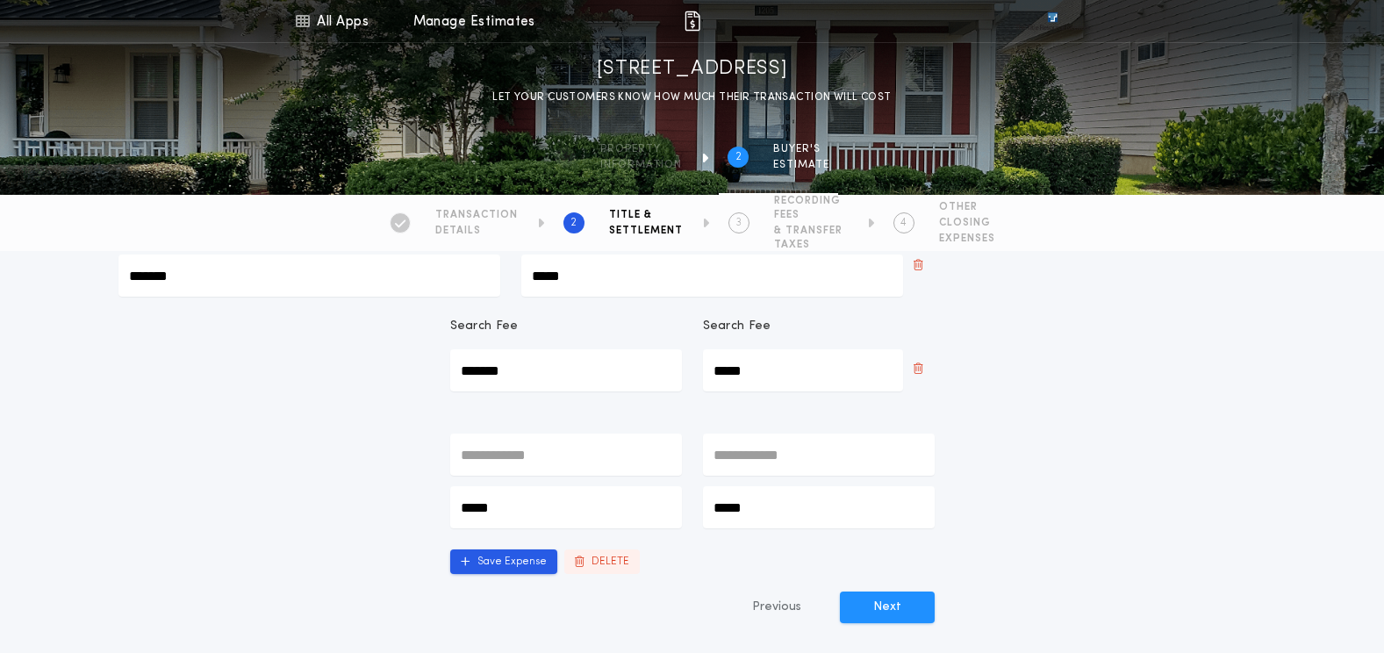
click at [616, 560] on button "DELETE" at bounding box center [601, 562] width 75 height 25
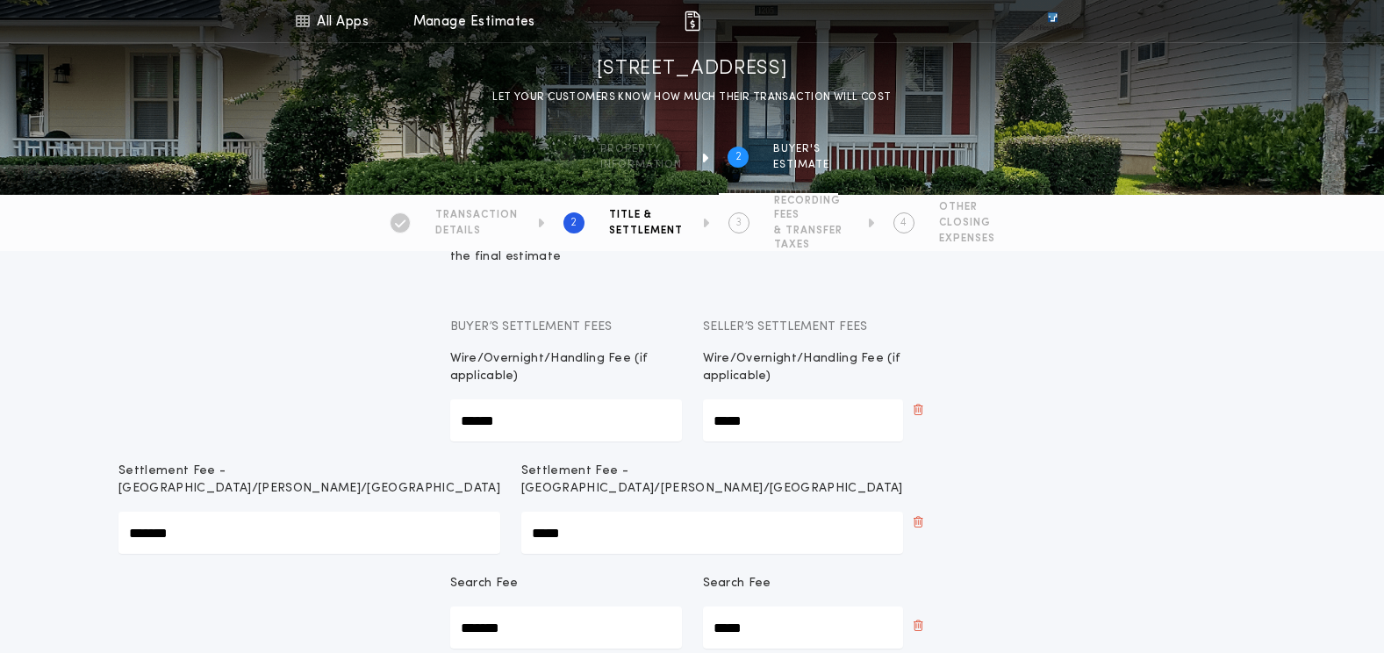
scroll to position [88, 0]
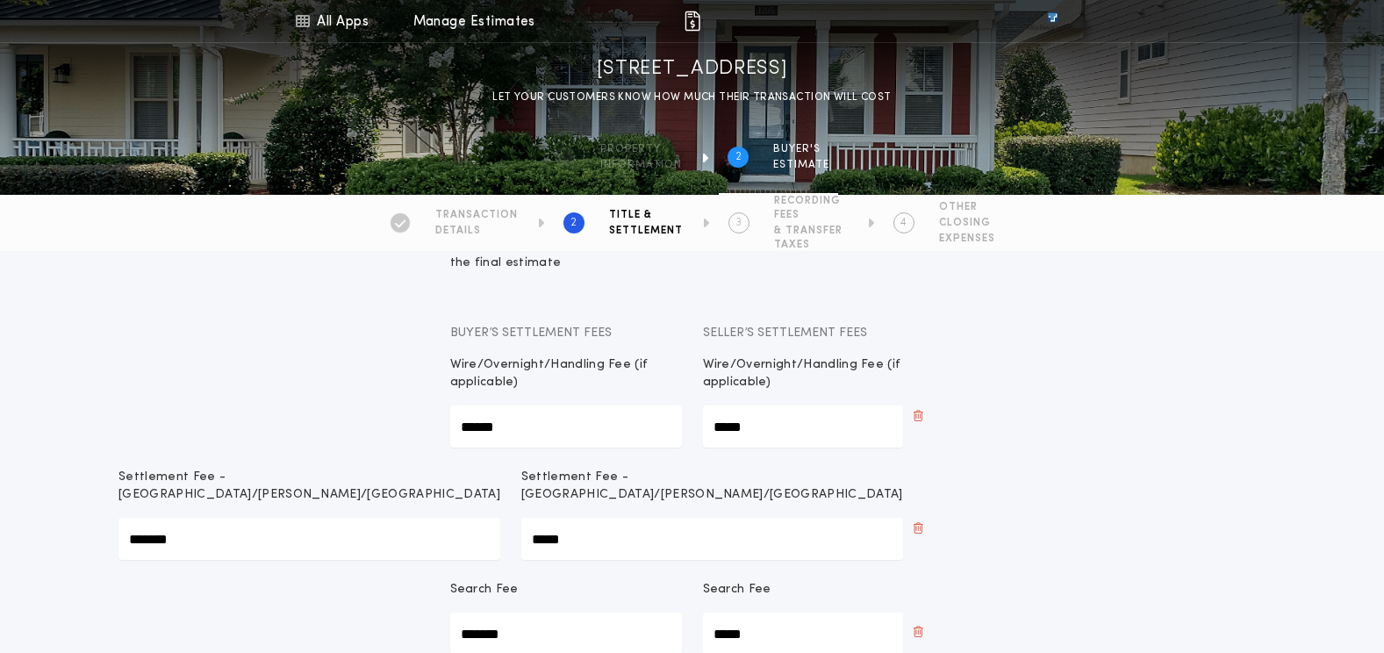
click at [800, 226] on span "& TRANSFER TAXES" at bounding box center [811, 238] width 74 height 28
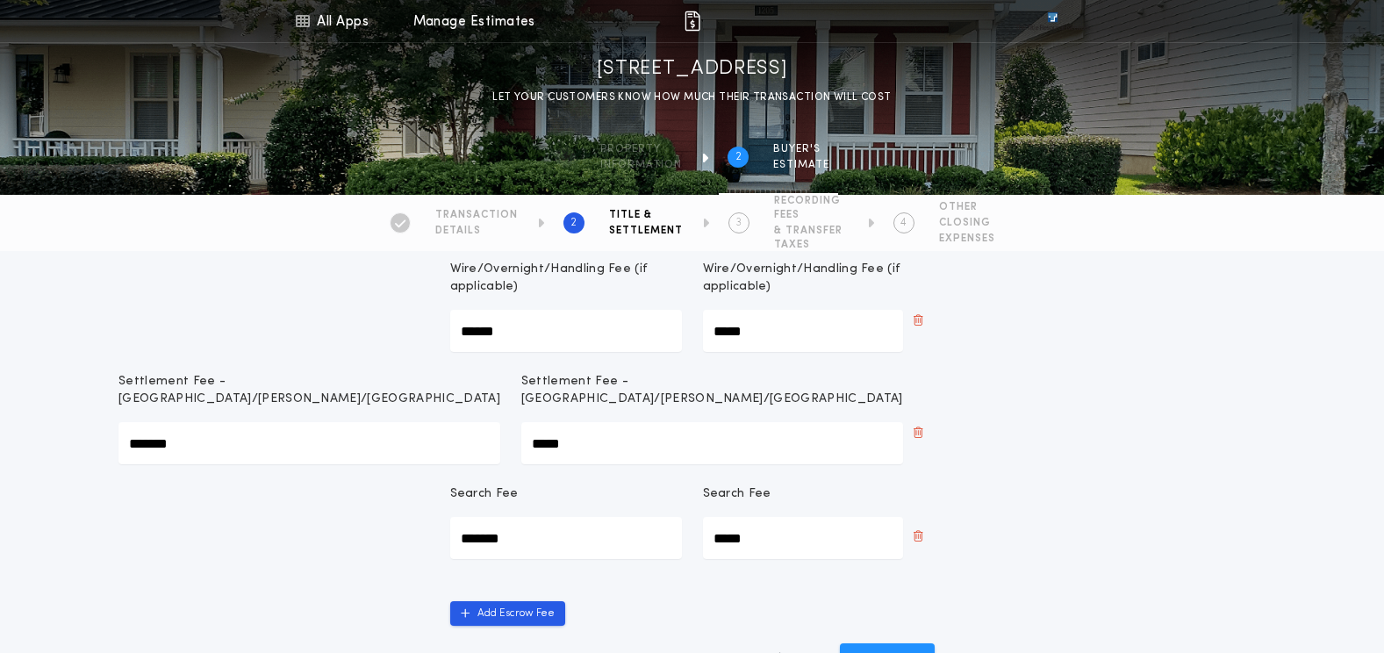
scroll to position [351, 0]
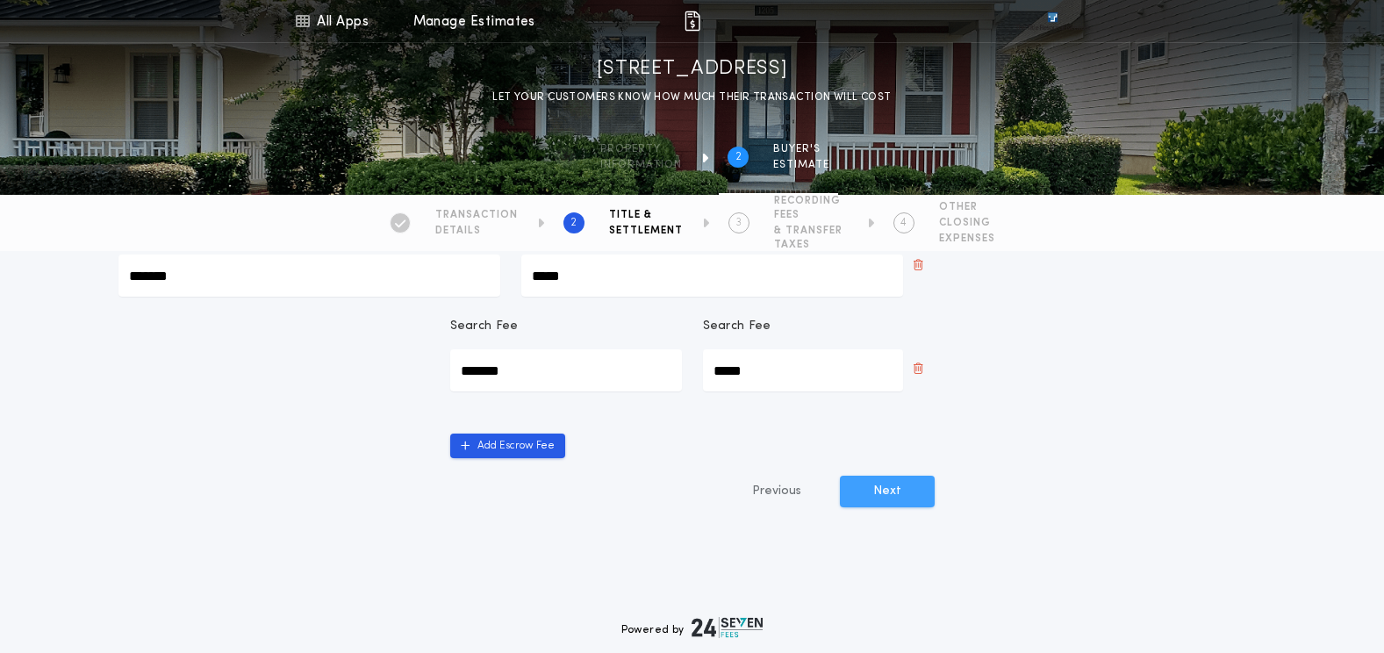
click at [872, 487] on button "Next" at bounding box center [887, 492] width 95 height 32
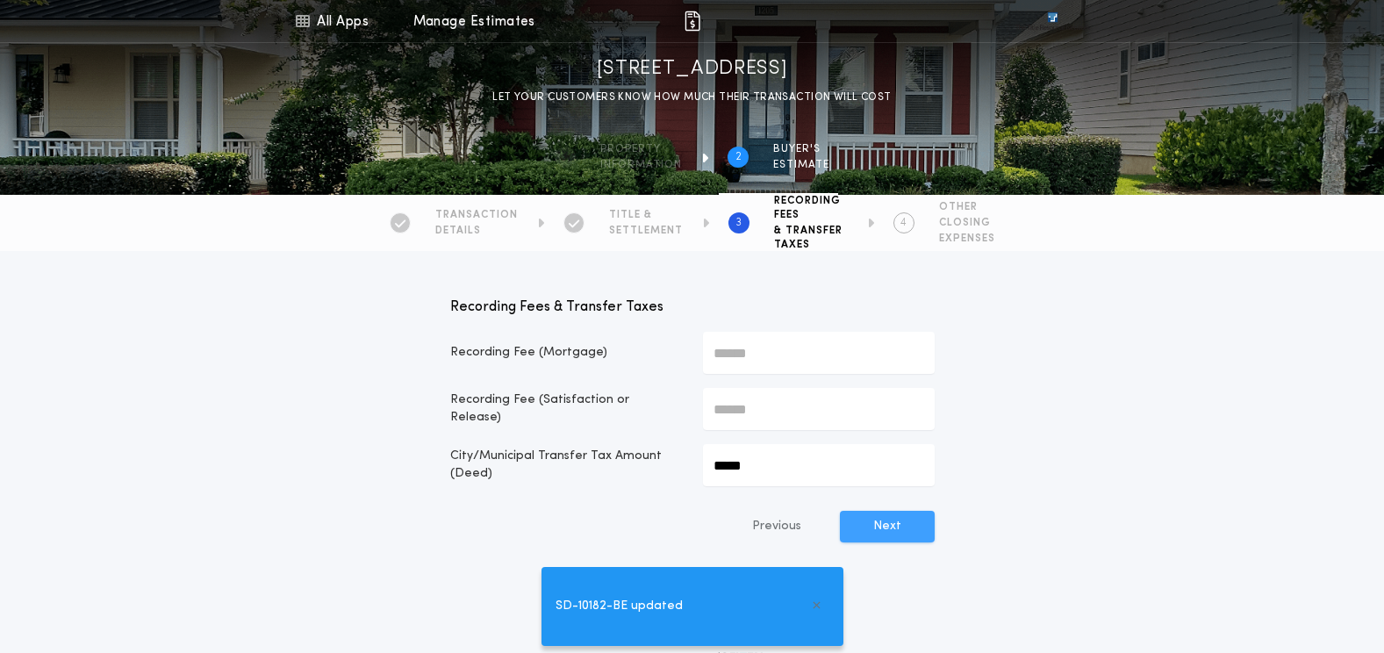
click at [874, 528] on button "Next" at bounding box center [887, 527] width 95 height 32
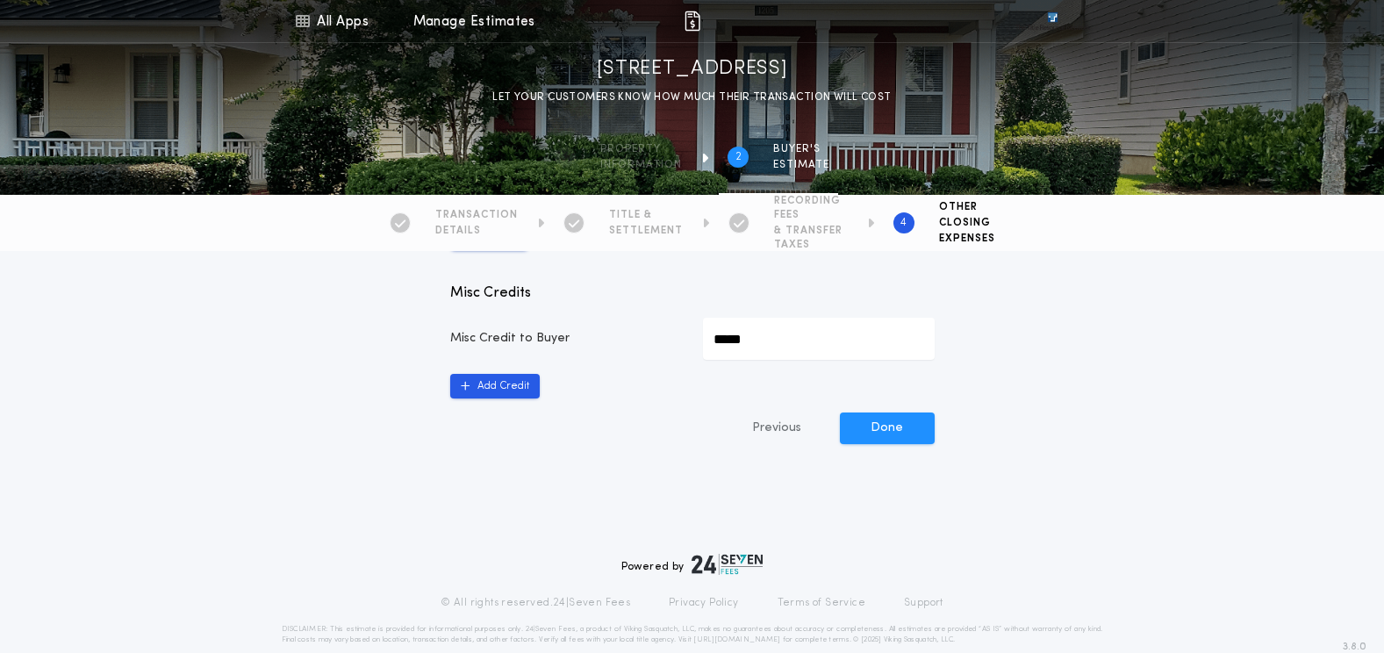
scroll to position [1035, 0]
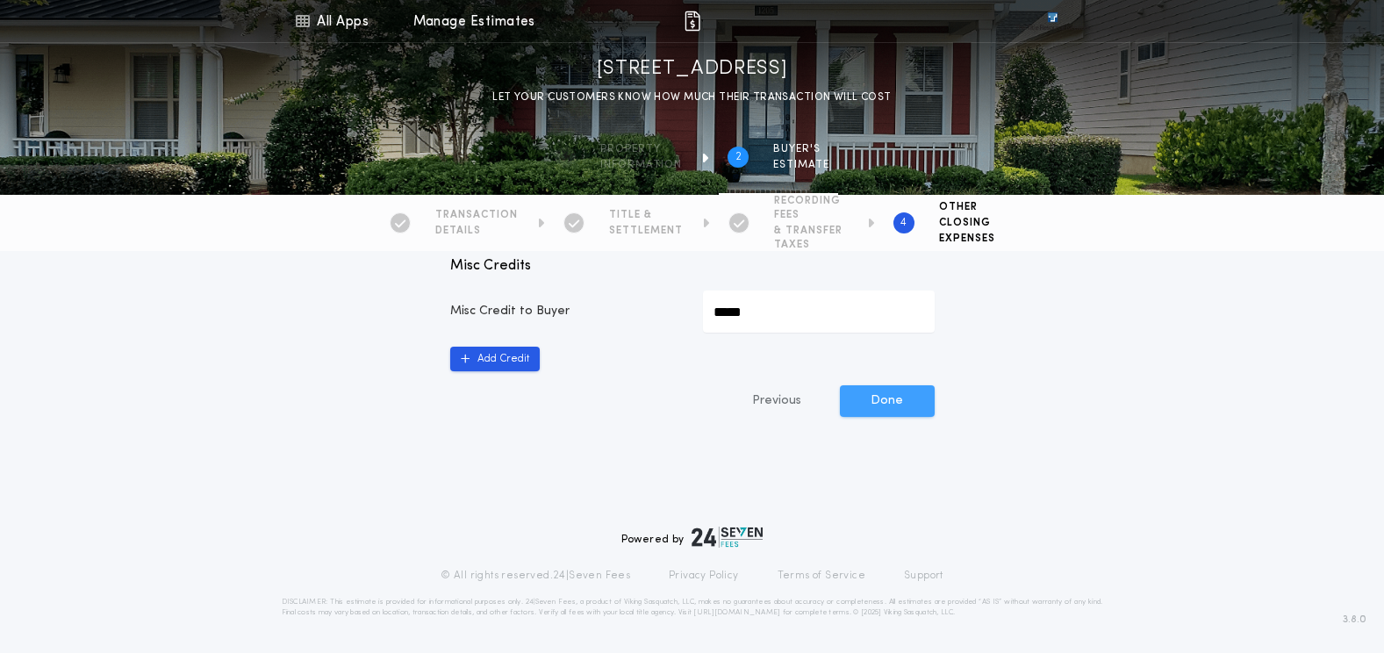
click at [899, 399] on button "Done" at bounding box center [887, 401] width 95 height 32
